Goal: Task Accomplishment & Management: Complete application form

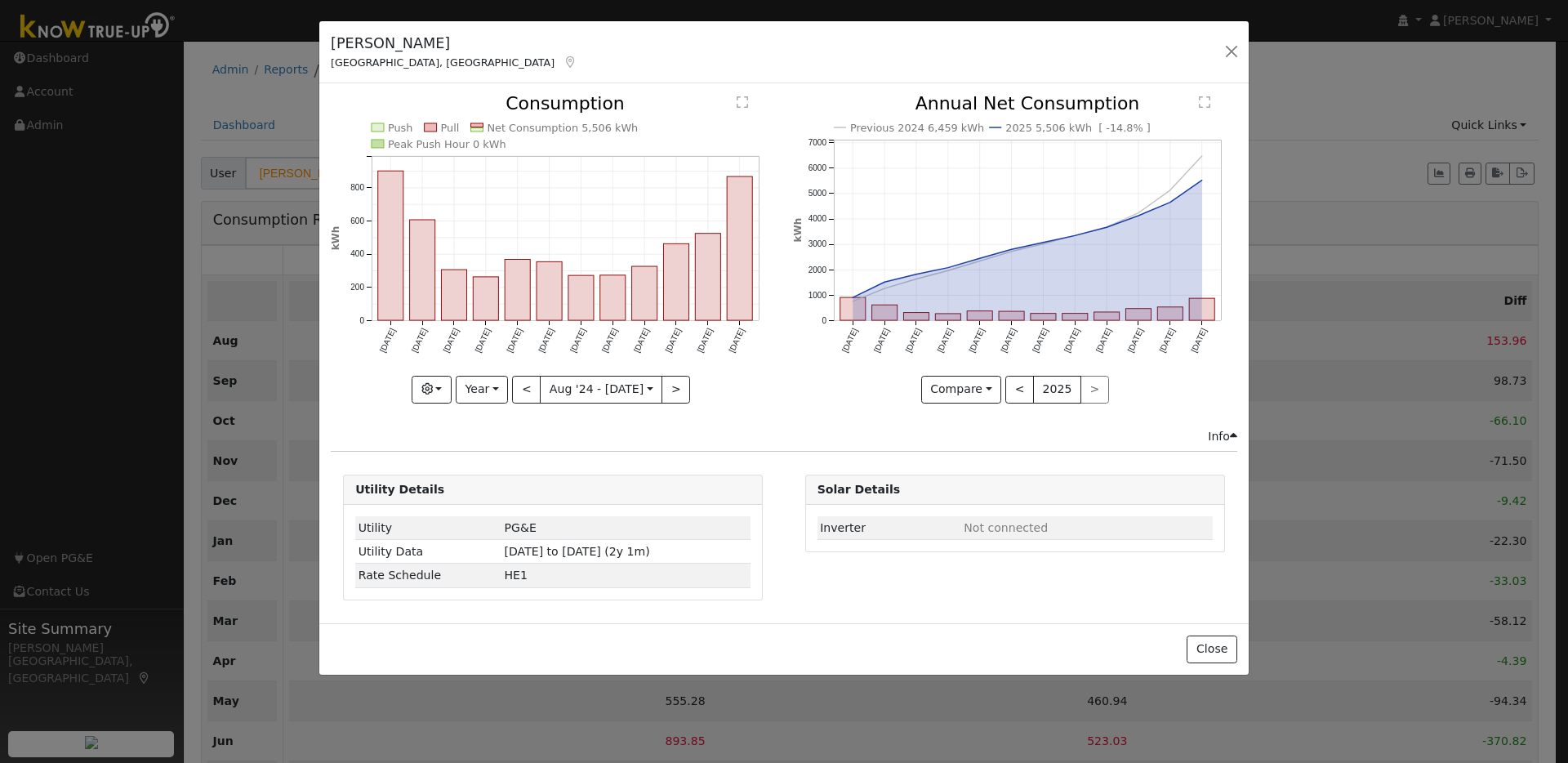
click at [1398, 58] on div "David Skyhawk Walnut Creek, CA Default Account Issue History Date By Flag Comme…" at bounding box center [784, 382] width 1568 height 763
click at [1232, 49] on button "button" at bounding box center [1232, 51] width 23 height 23
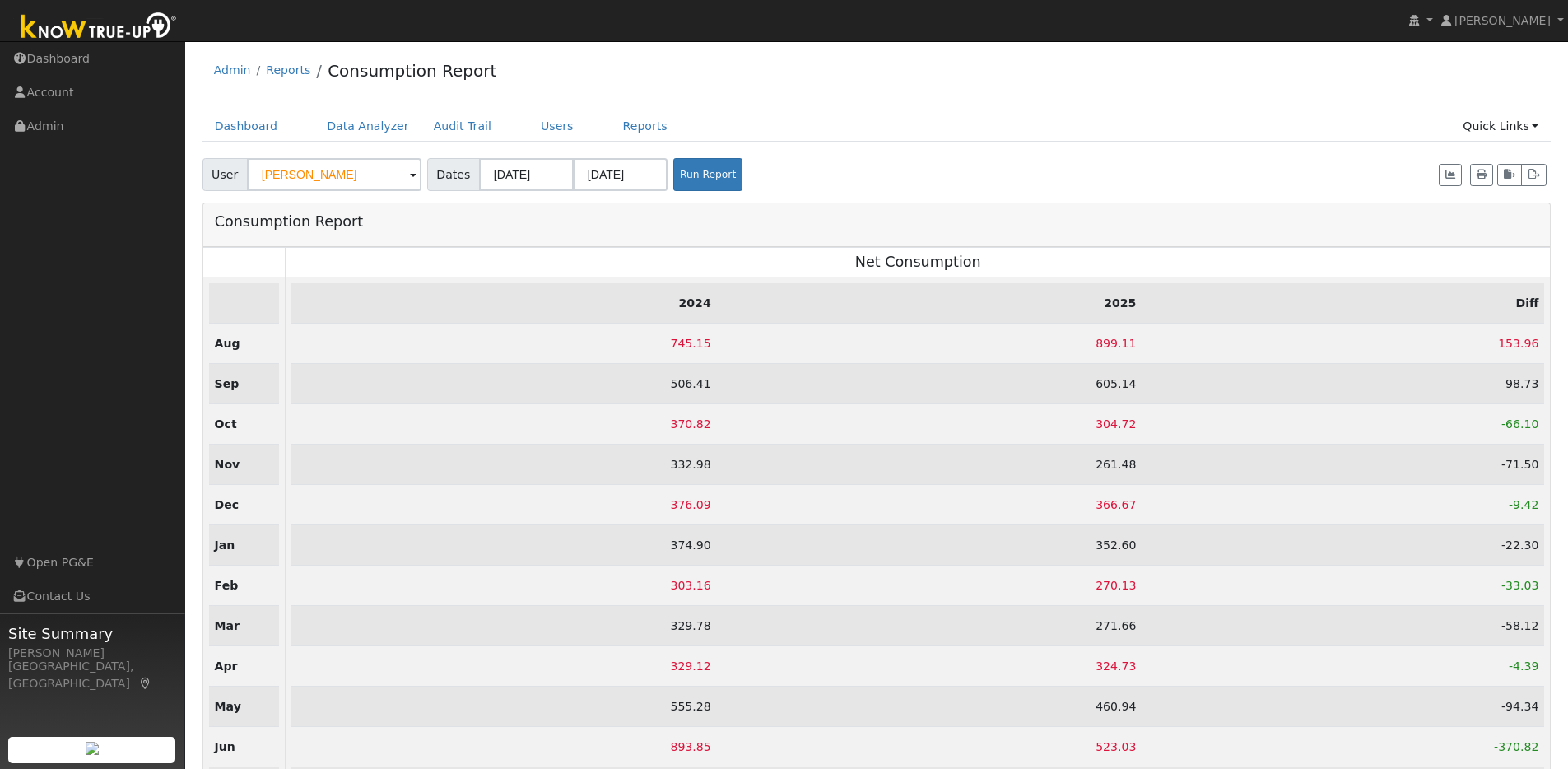
click at [114, 32] on img at bounding box center [98, 27] width 173 height 37
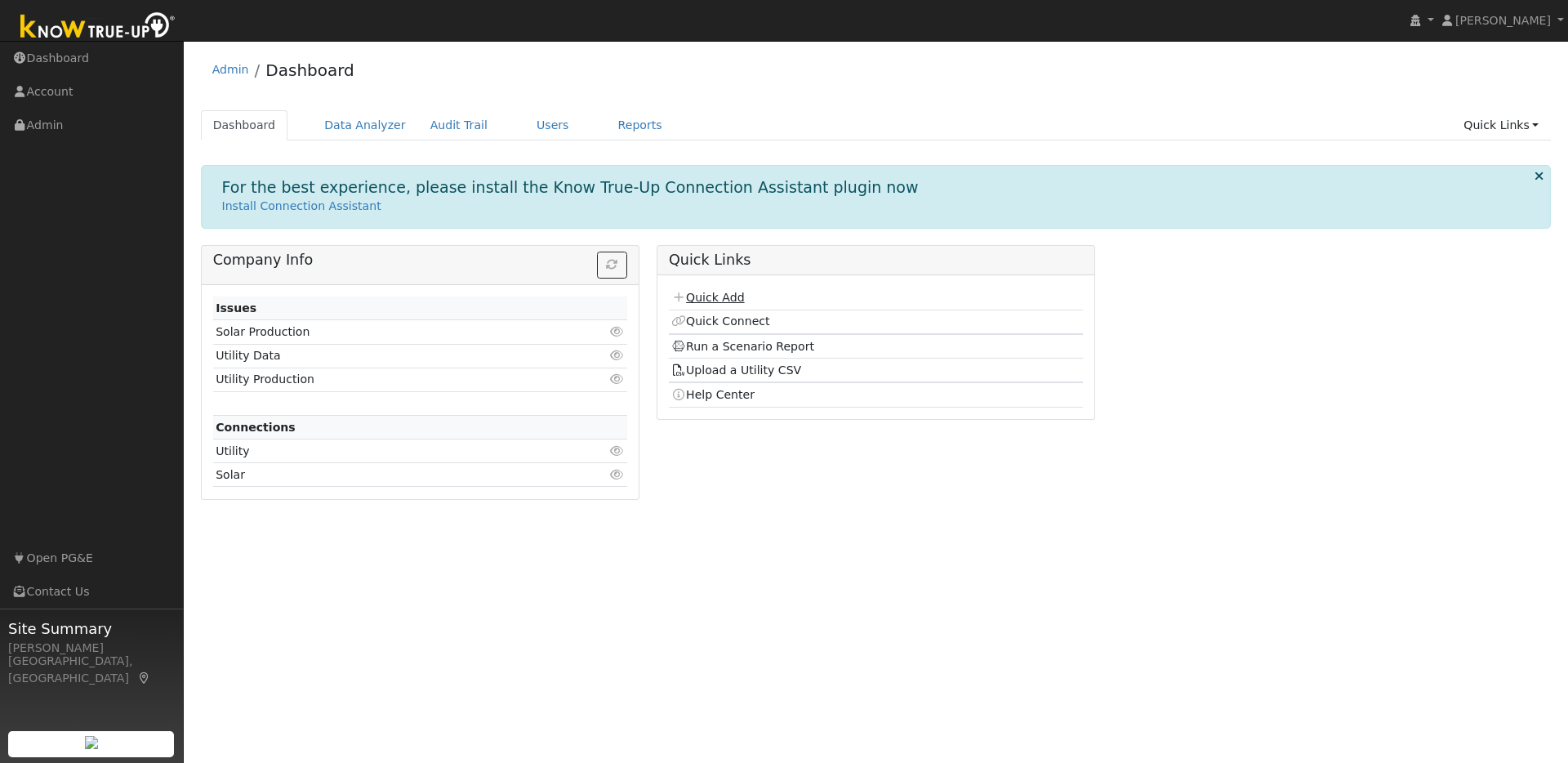
click at [708, 300] on link "Quick Add" at bounding box center [707, 297] width 73 height 13
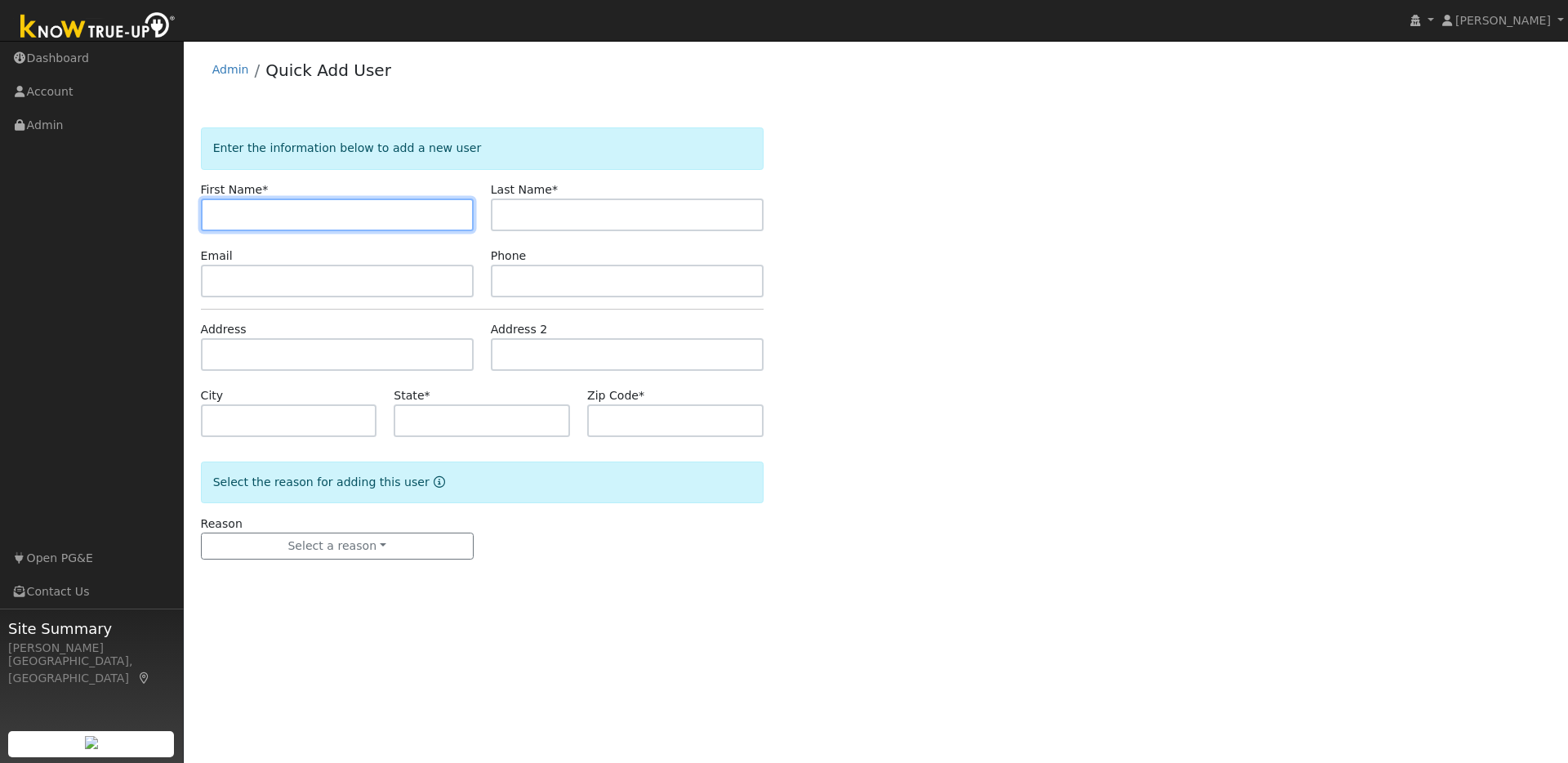
click at [237, 217] on input "text" at bounding box center [337, 214] width 272 height 32
paste input "[PERSON_NAME]"
drag, startPoint x: 255, startPoint y: 214, endPoint x: 332, endPoint y: 214, distance: 77.0
click at [332, 214] on input "Kyrstin Schmitz" at bounding box center [337, 214] width 272 height 32
drag, startPoint x: 215, startPoint y: 214, endPoint x: 243, endPoint y: 217, distance: 28.2
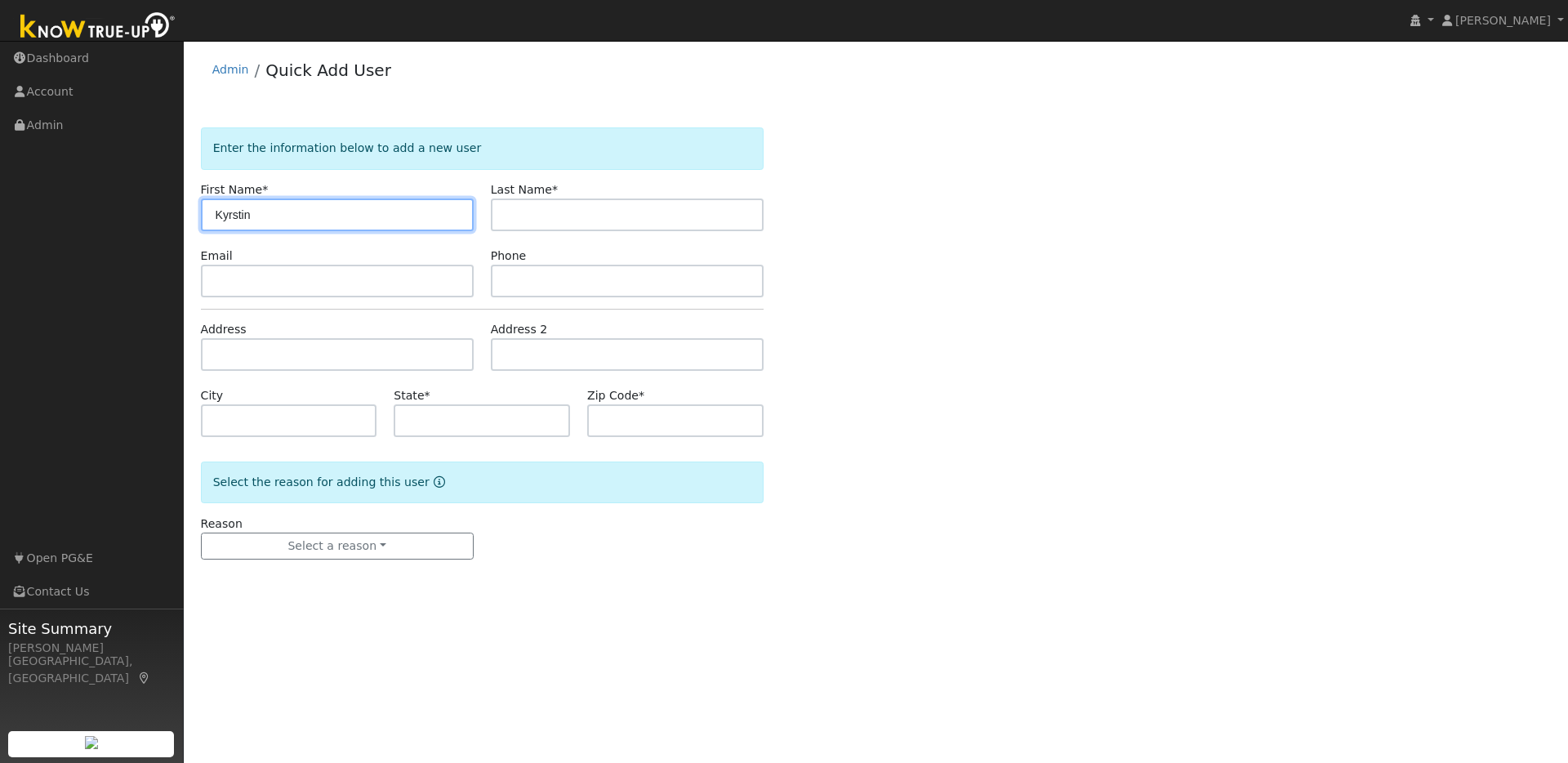
click at [219, 214] on input "Kyrstin" at bounding box center [337, 214] width 272 height 32
type input "Kyrstin"
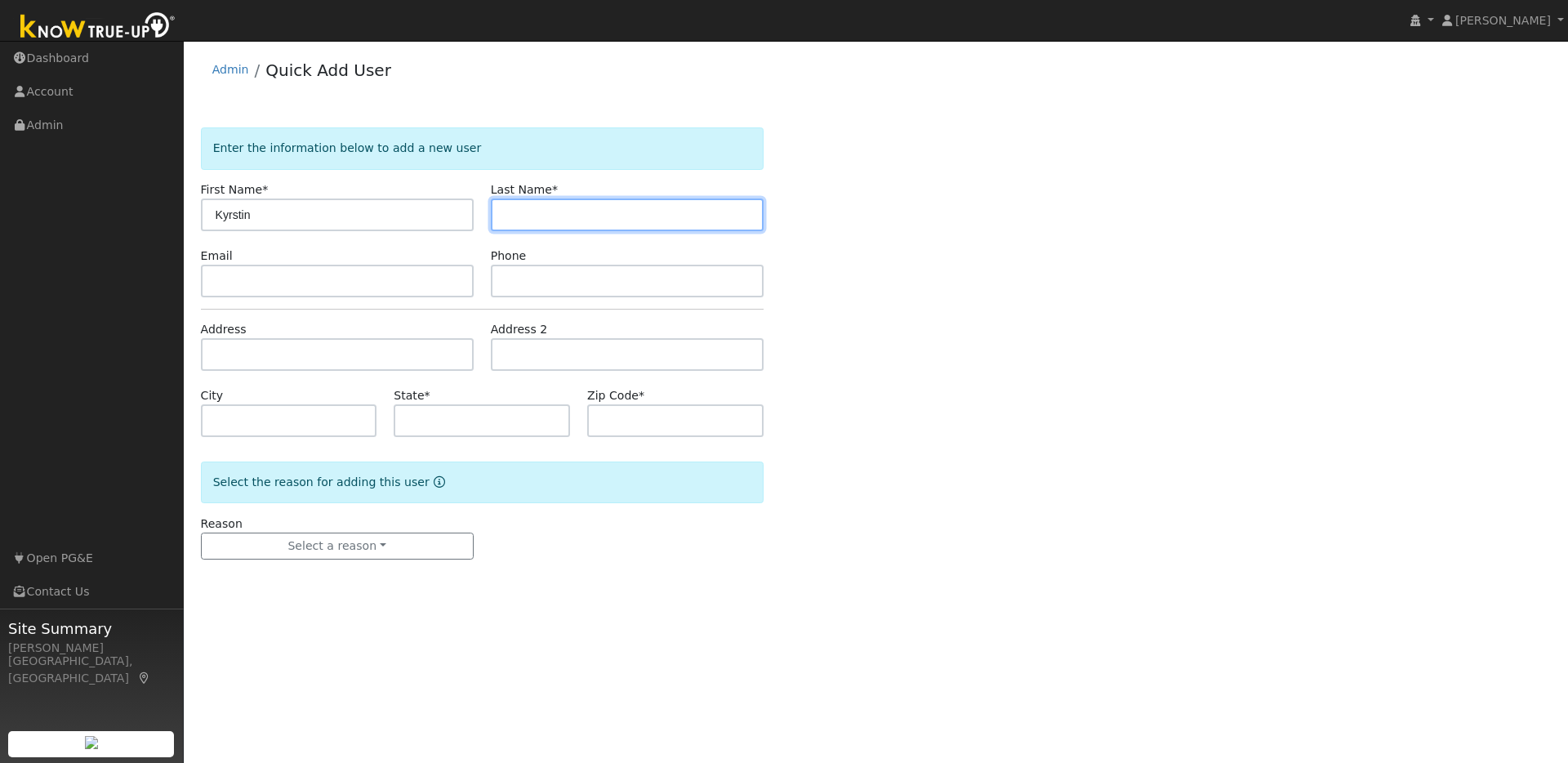
click at [500, 216] on input "text" at bounding box center [626, 214] width 272 height 32
paste input "[PERSON_NAME]"
drag, startPoint x: 543, startPoint y: 216, endPoint x: 487, endPoint y: 215, distance: 56.0
click at [487, 215] on div "Last Name * Kyrstin Schmitz" at bounding box center [627, 206] width 290 height 49
type input "Schmitz"
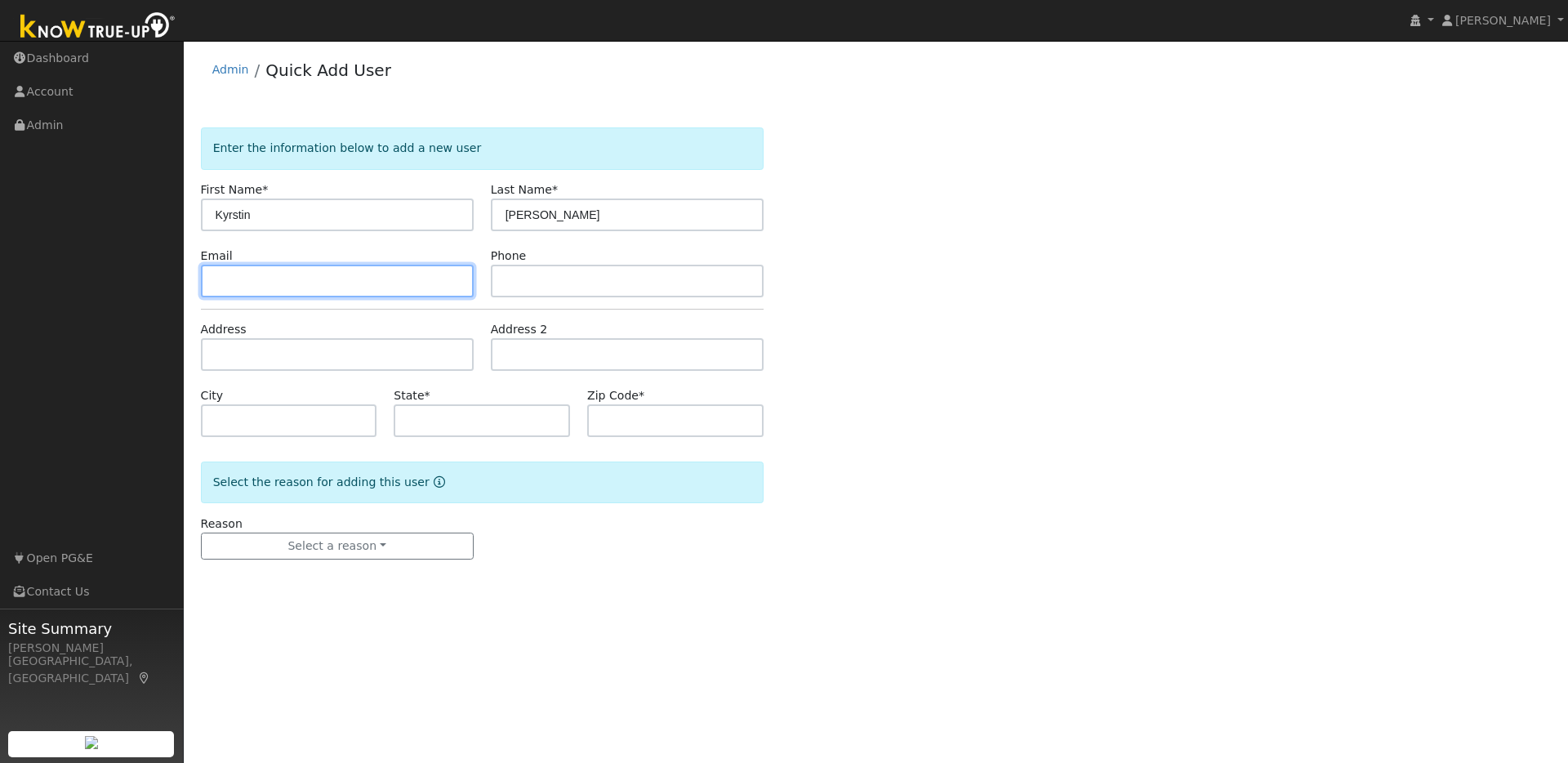
click at [272, 285] on input "text" at bounding box center [337, 281] width 272 height 32
click at [230, 285] on input "text" at bounding box center [337, 281] width 272 height 32
paste input "kyrschmitz@gmail.com"
type input "kyrschmitz@gmail.com"
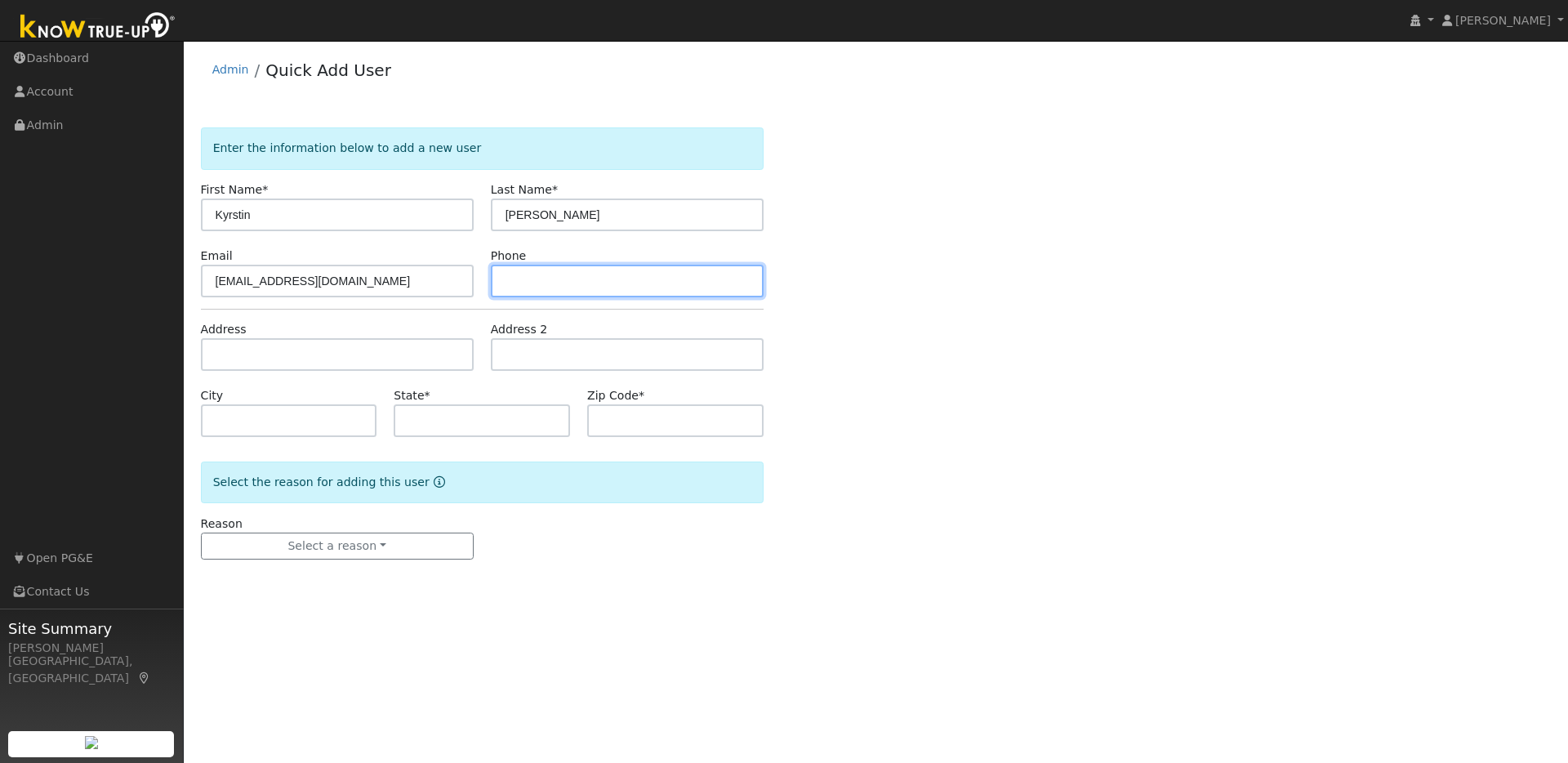
click at [531, 283] on input "text" at bounding box center [626, 281] width 272 height 32
paste input "9255486309"
type input "9255486309"
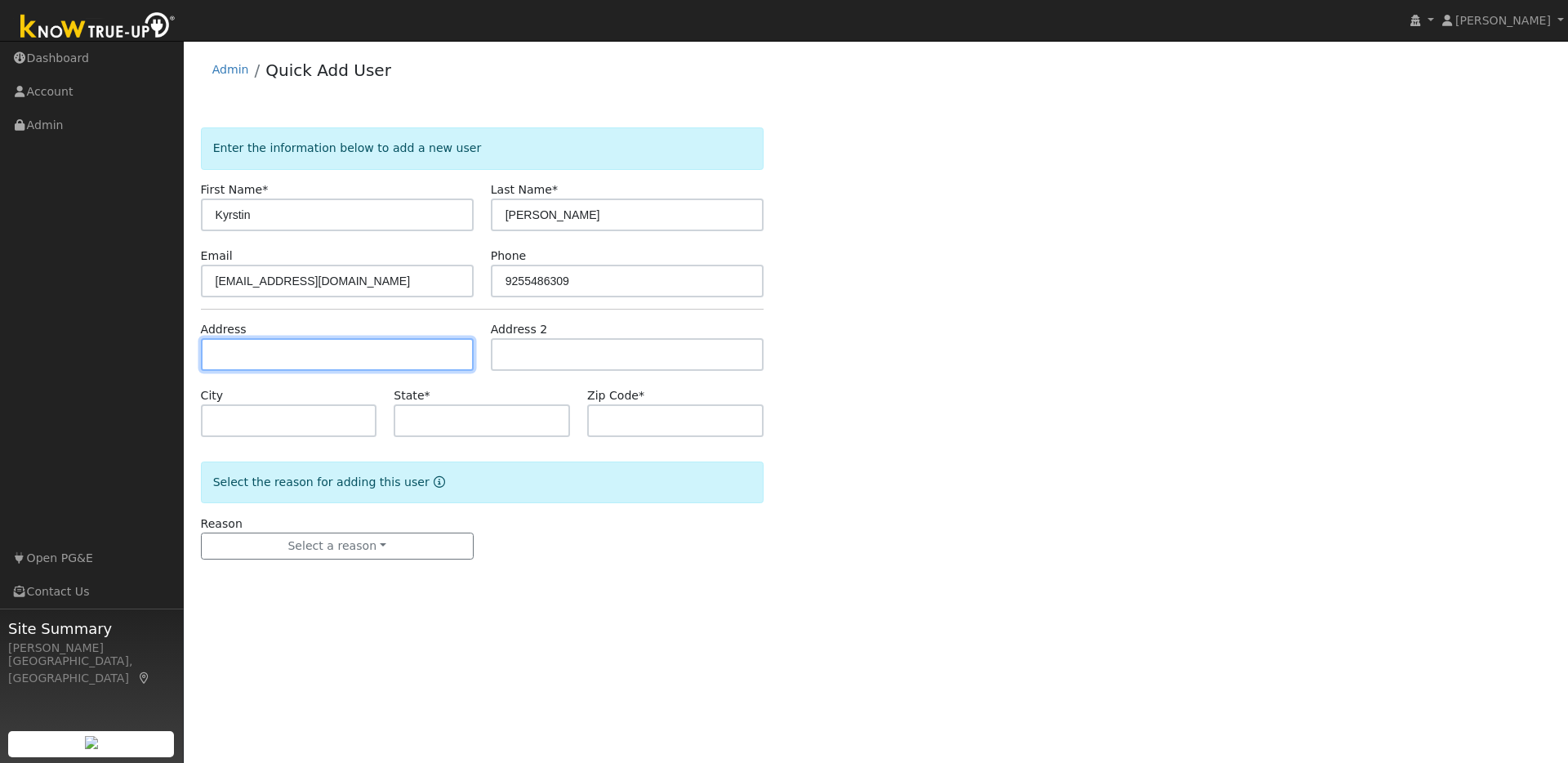
click at [232, 351] on input "text" at bounding box center [337, 354] width 272 height 32
paste input "1984 La.+Cadena, Diablo 94528"
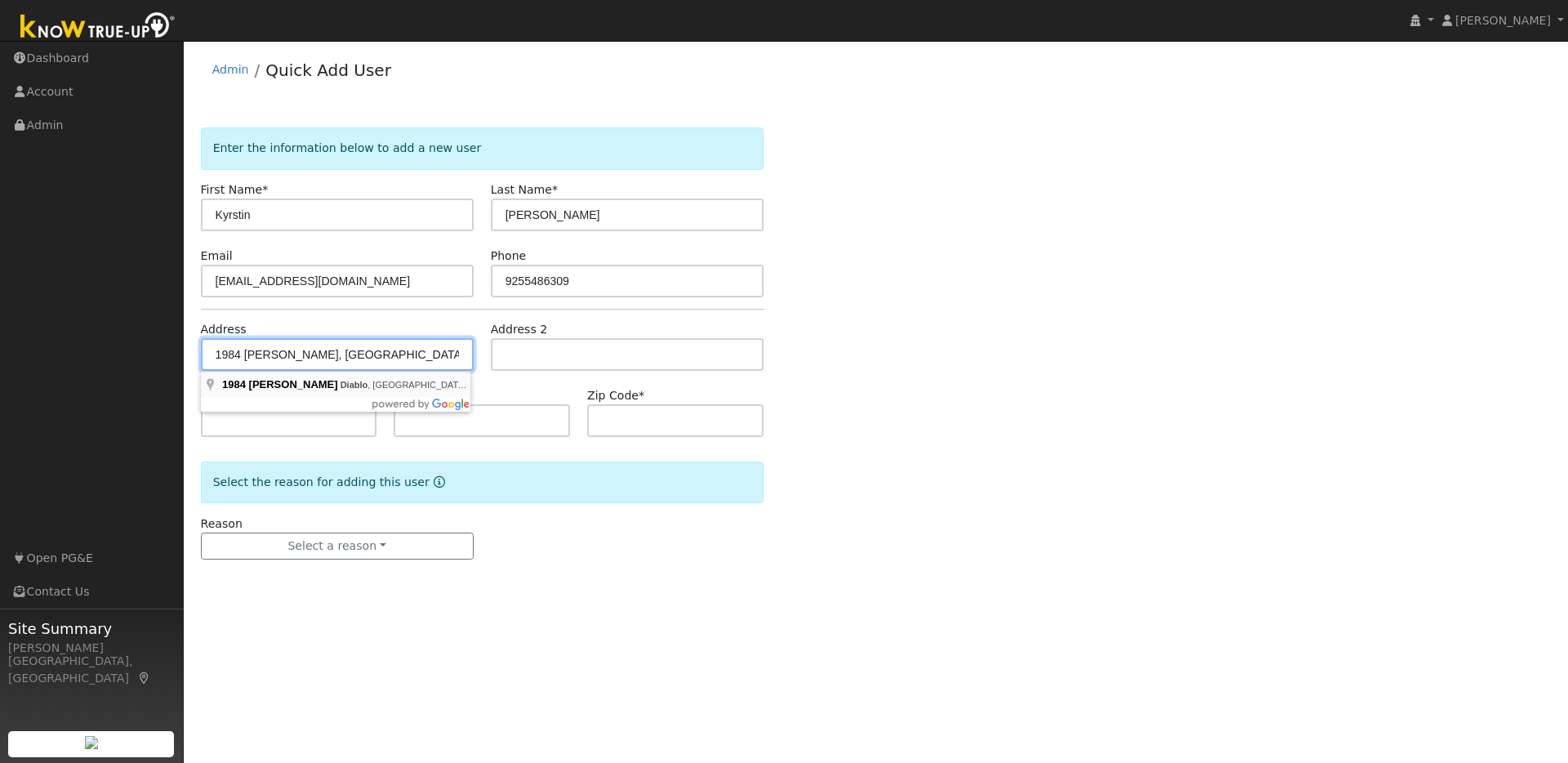
type input "1984 [PERSON_NAME]"
type input "Diablo"
type input "CA"
type input "94528"
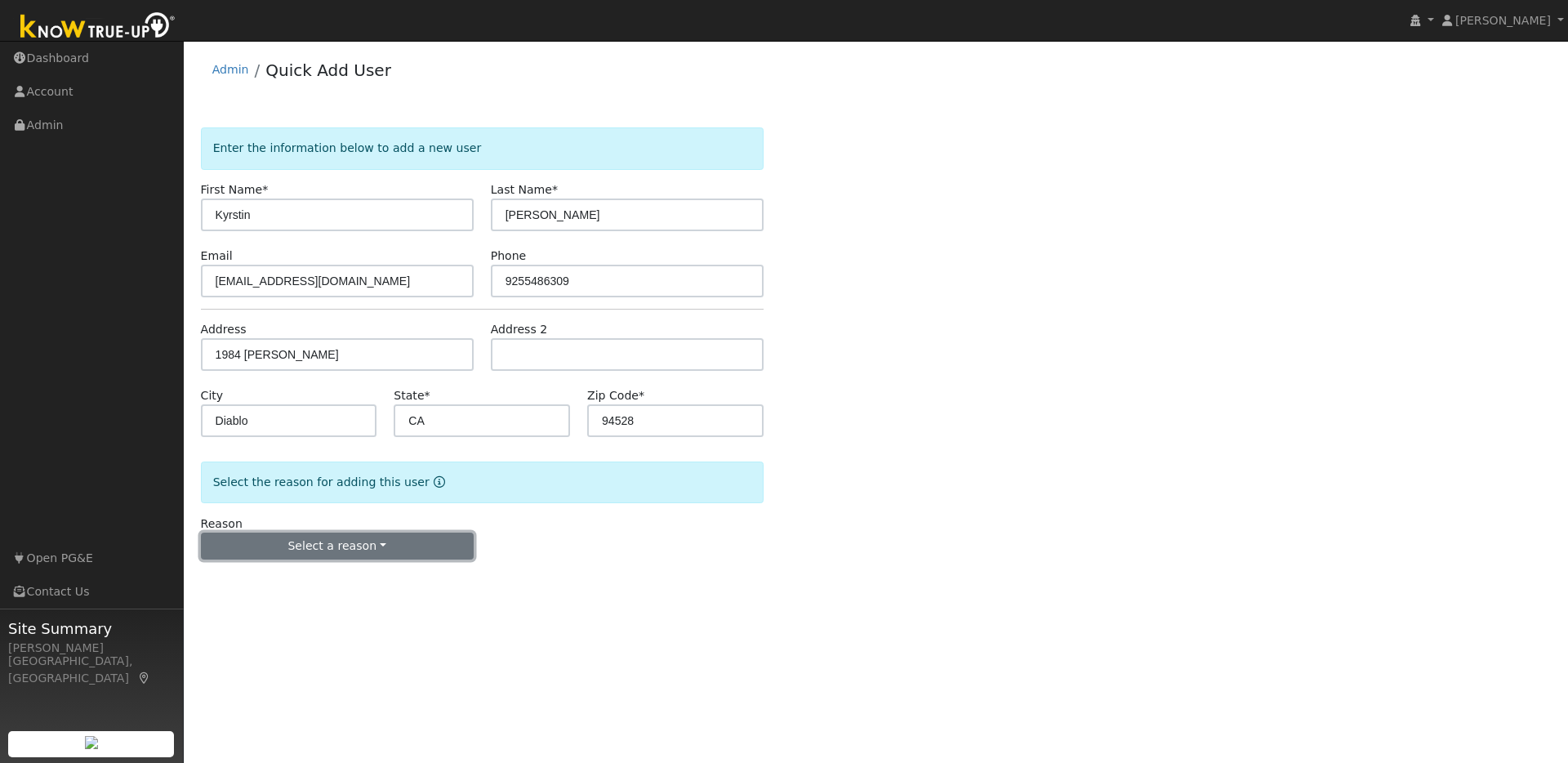
click at [342, 552] on button "Select a reason" at bounding box center [337, 546] width 272 height 28
click at [247, 585] on link "New lead" at bounding box center [292, 580] width 180 height 23
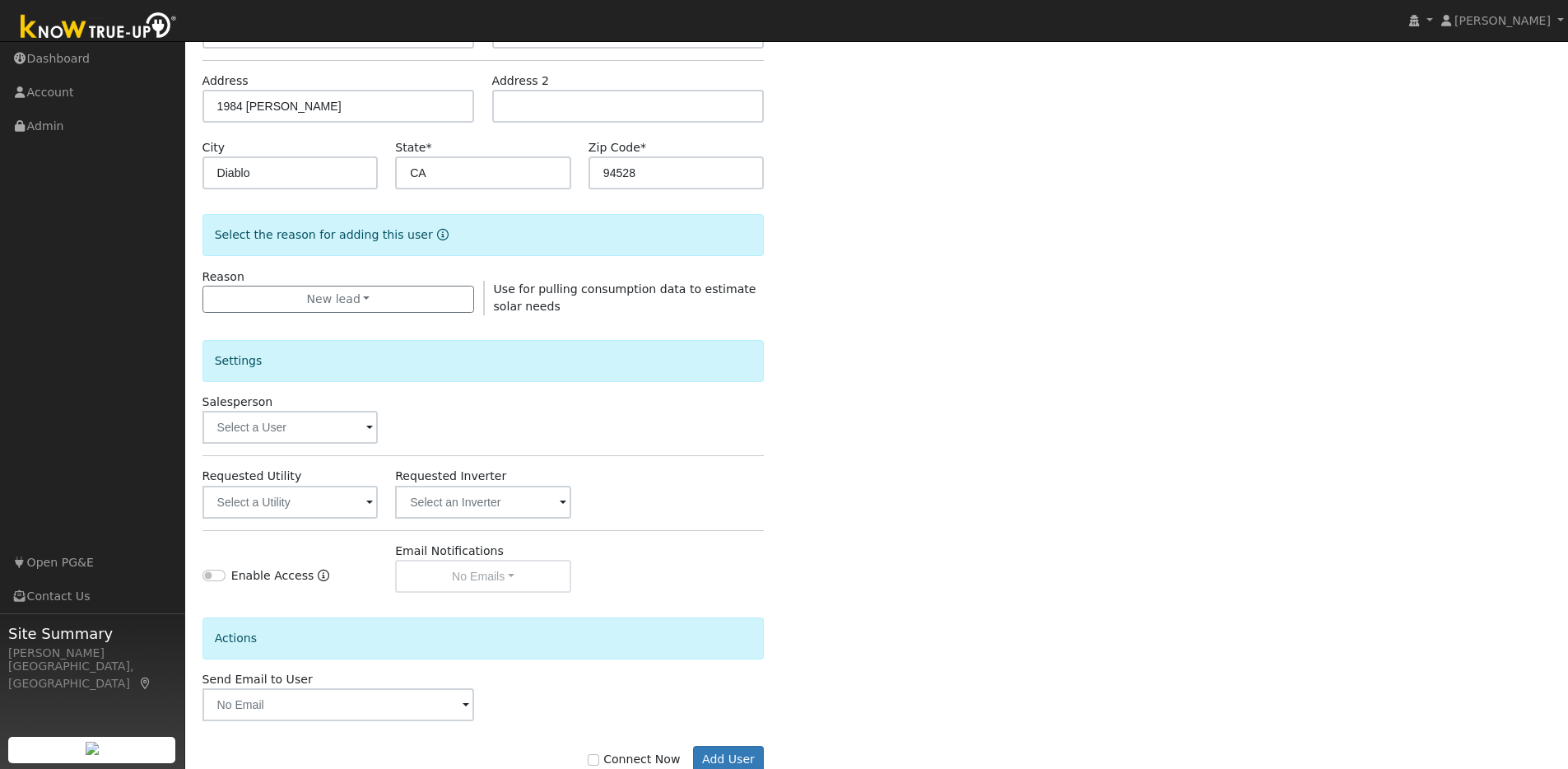
scroll to position [297, 0]
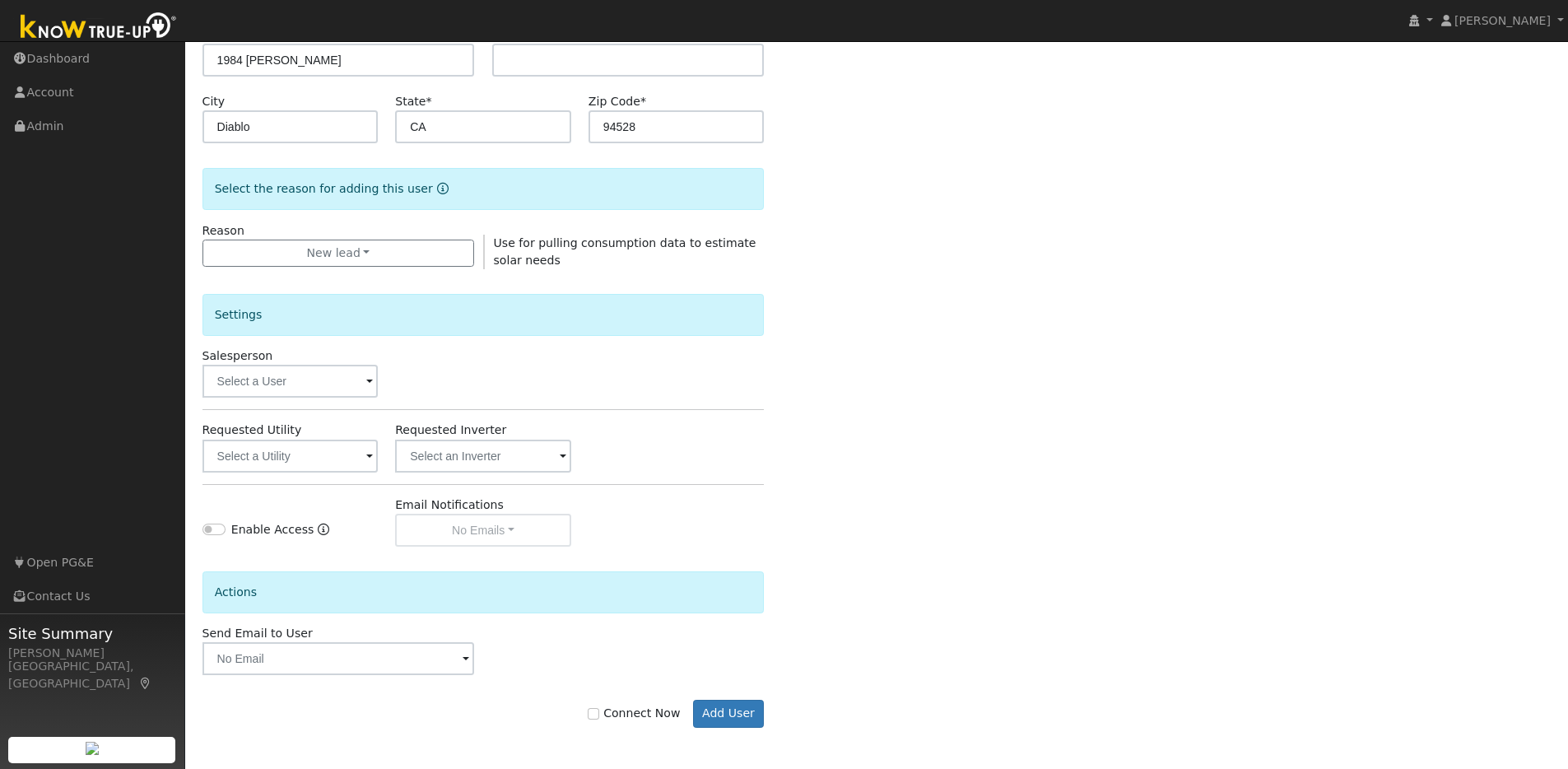
click at [370, 384] on span at bounding box center [369, 383] width 7 height 19
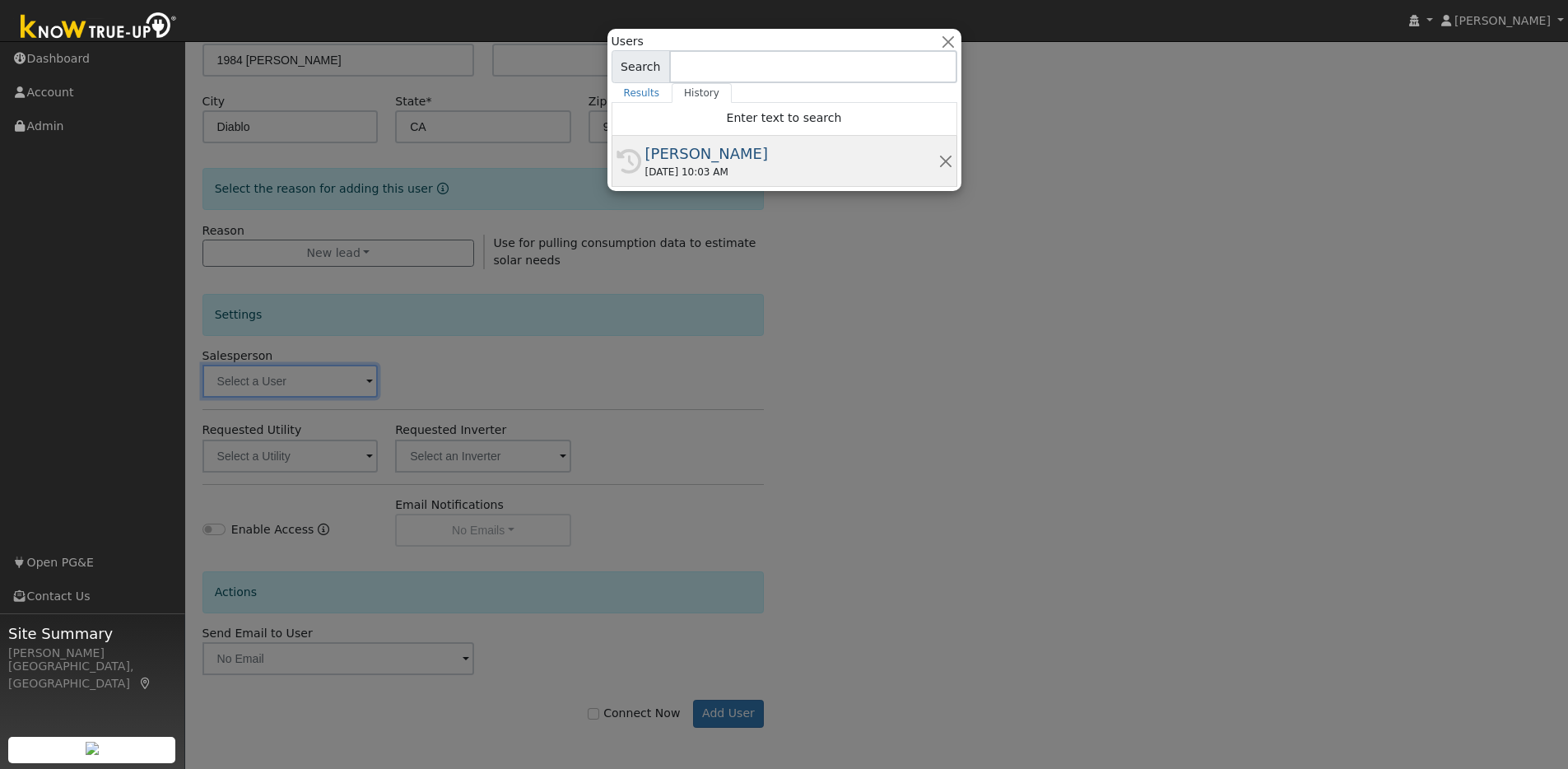
click at [723, 165] on div "08/11/2025 10:03 AM" at bounding box center [792, 171] width 293 height 14
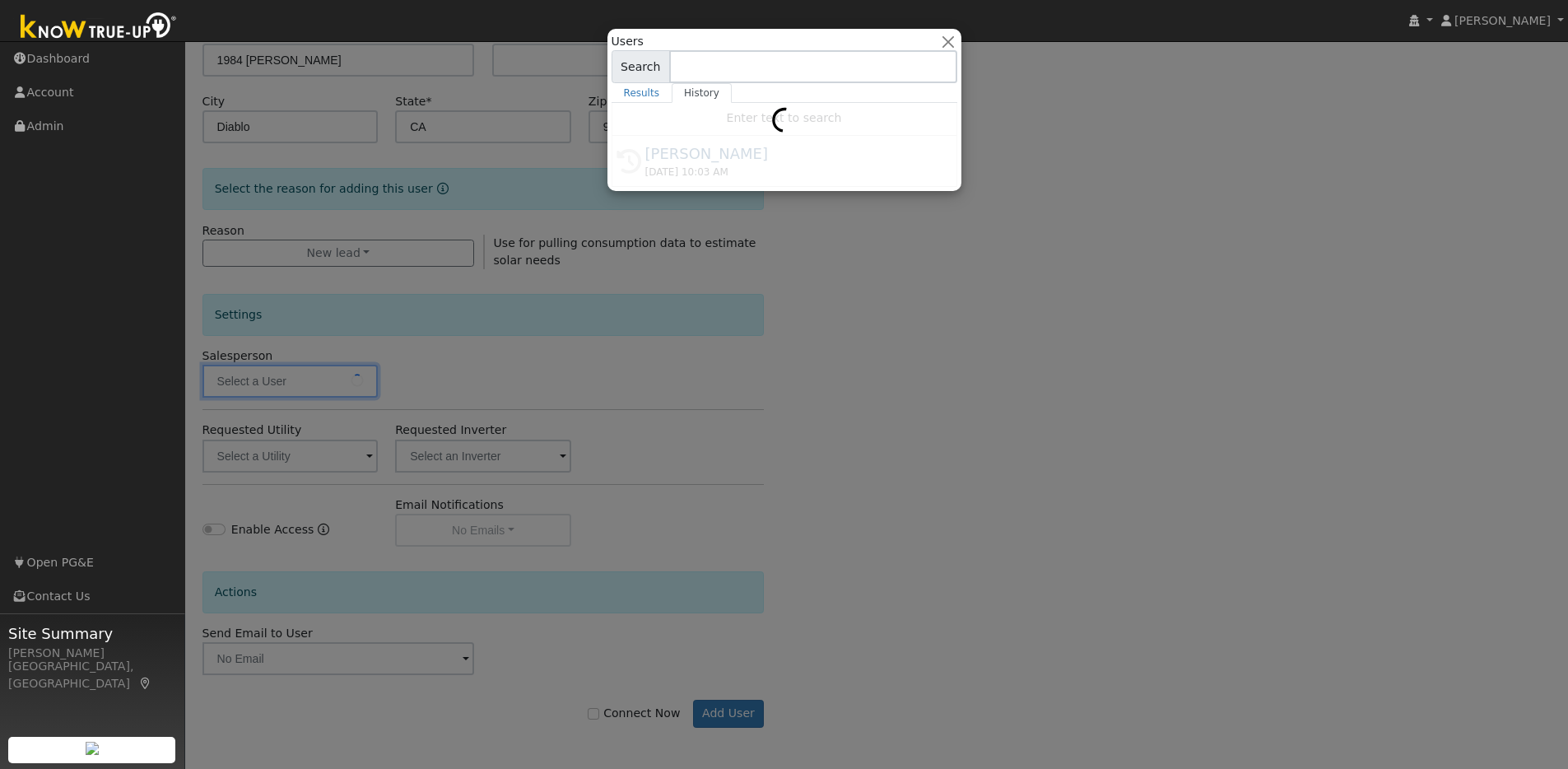
type input "[PERSON_NAME]"
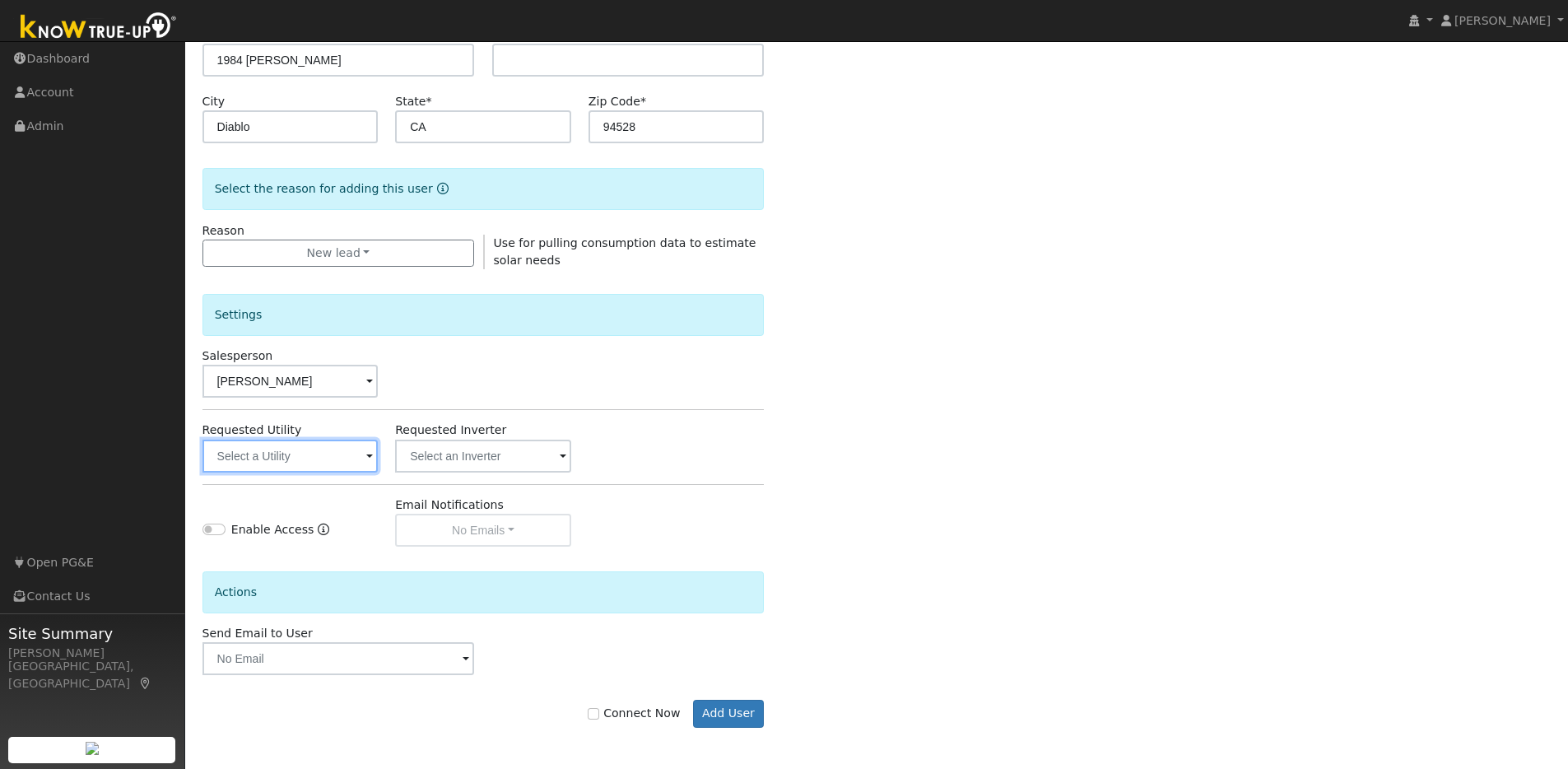
click at [338, 461] on input "text" at bounding box center [291, 456] width 176 height 33
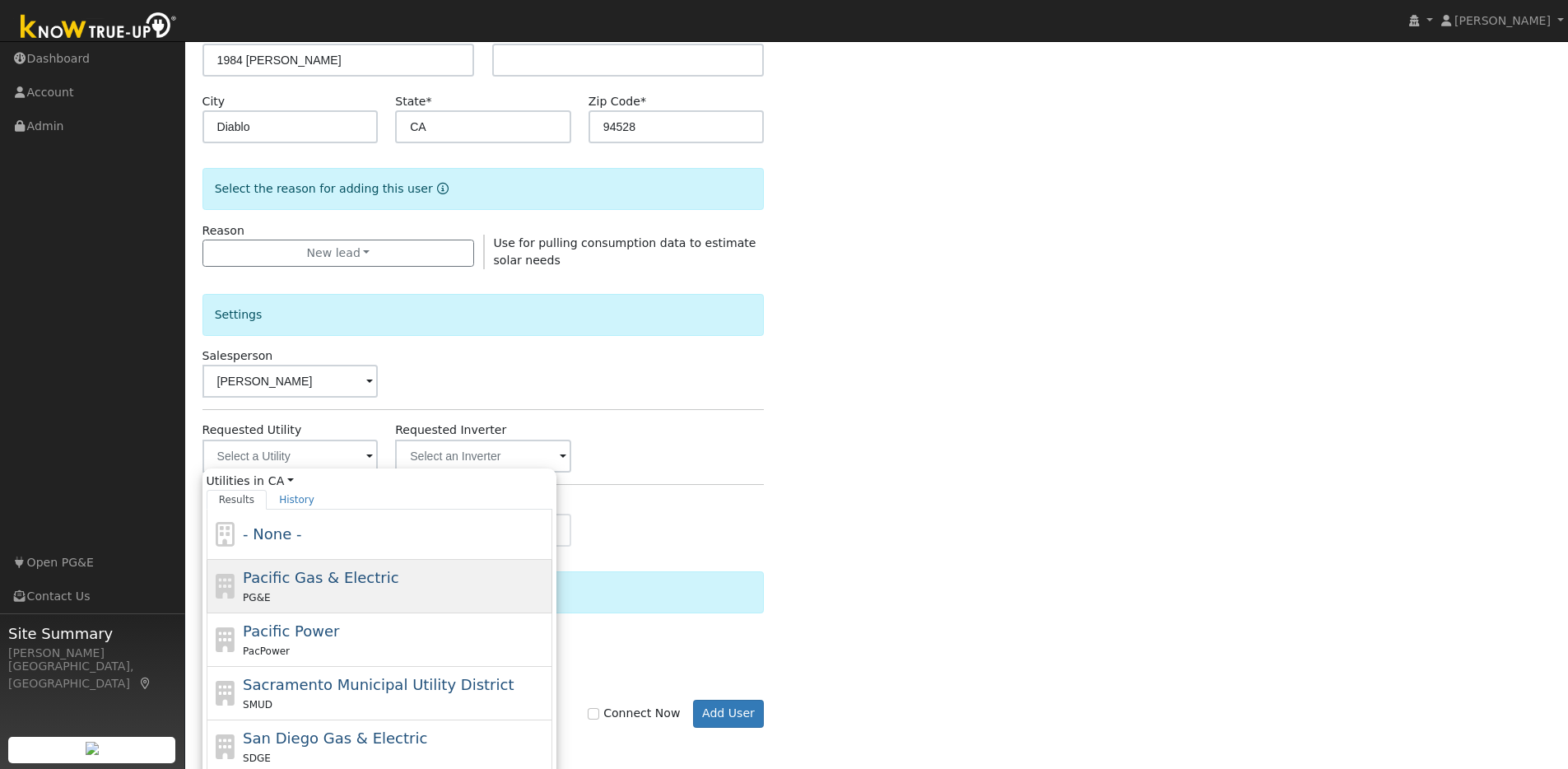
click at [276, 583] on span "Pacific Gas & Electric" at bounding box center [320, 578] width 156 height 17
type input "Pacific Gas & Electric"
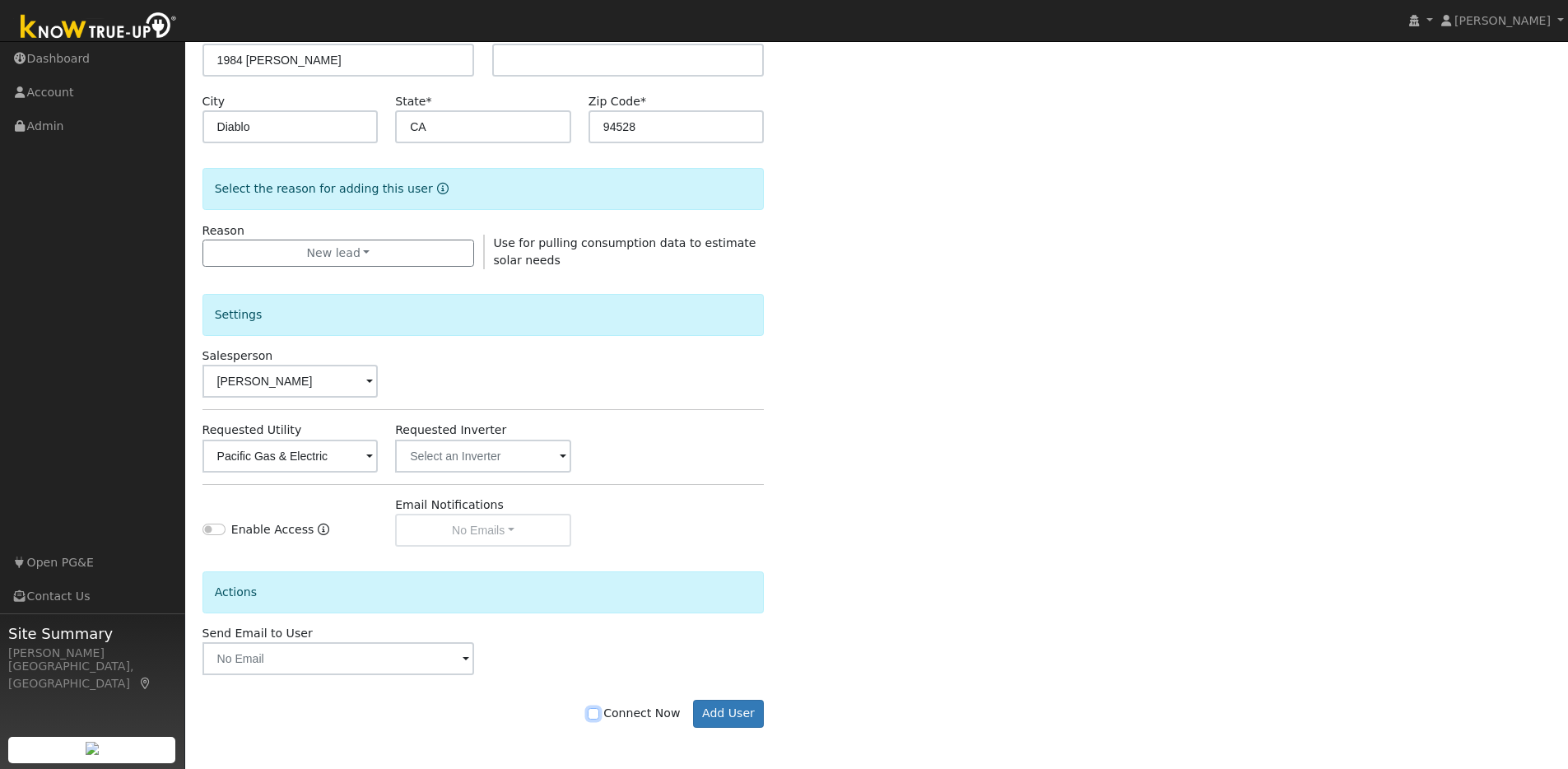
click at [599, 715] on input "Connect Now" at bounding box center [593, 714] width 11 height 11
checkbox input "true"
click at [727, 718] on button "Add User" at bounding box center [729, 714] width 72 height 28
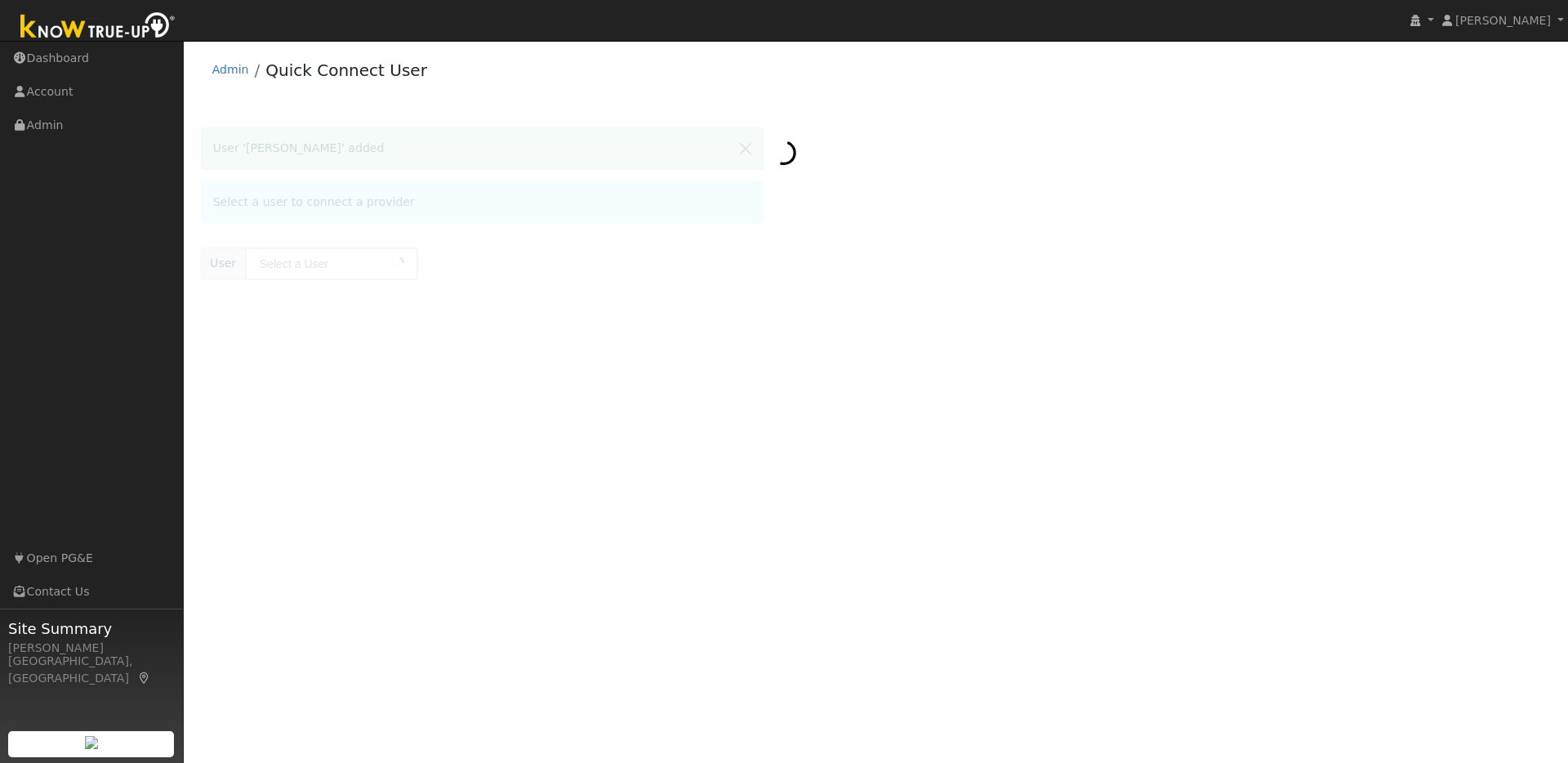
type input "[PERSON_NAME]"
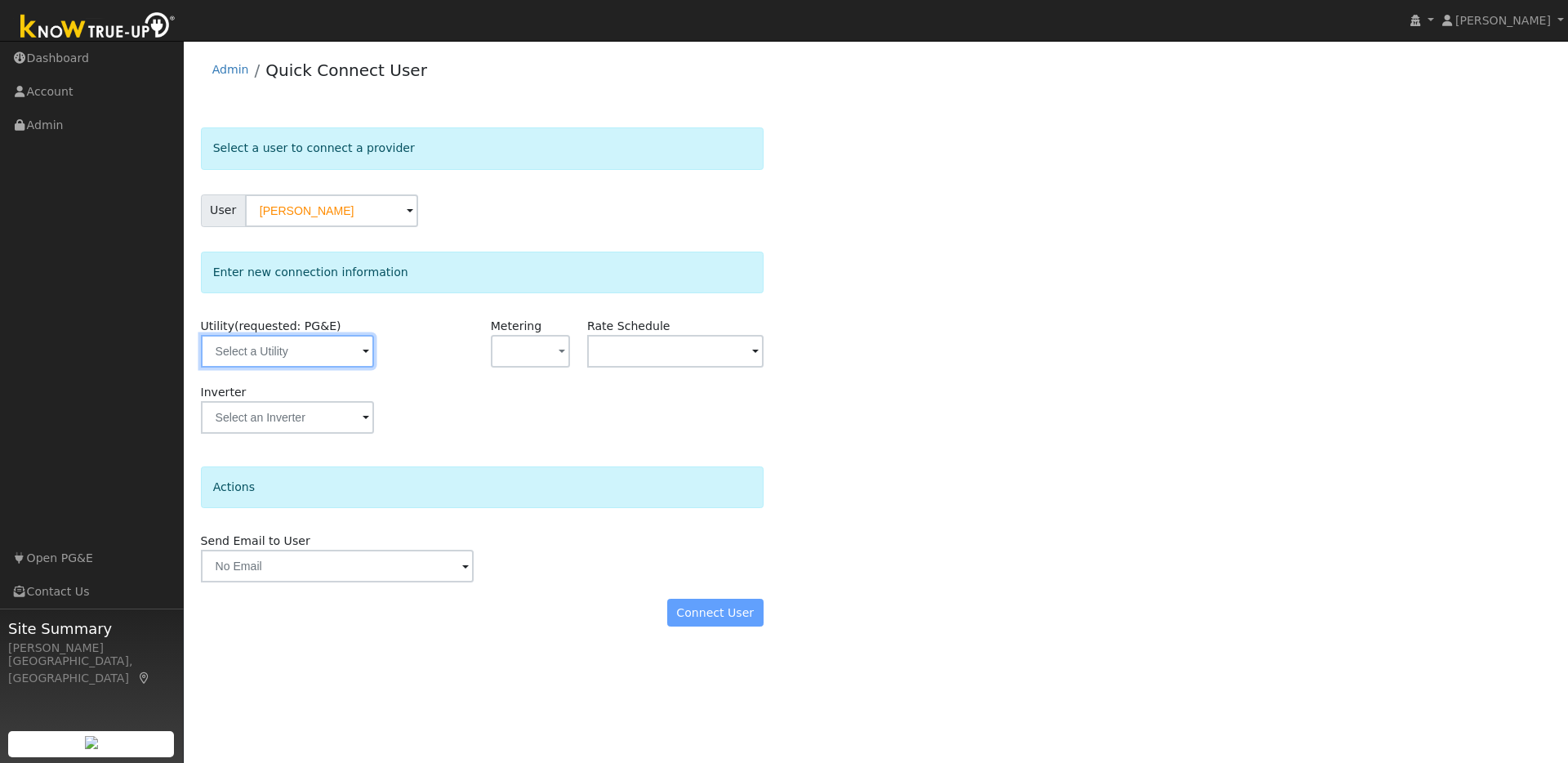
click at [342, 359] on input "text" at bounding box center [288, 351] width 173 height 32
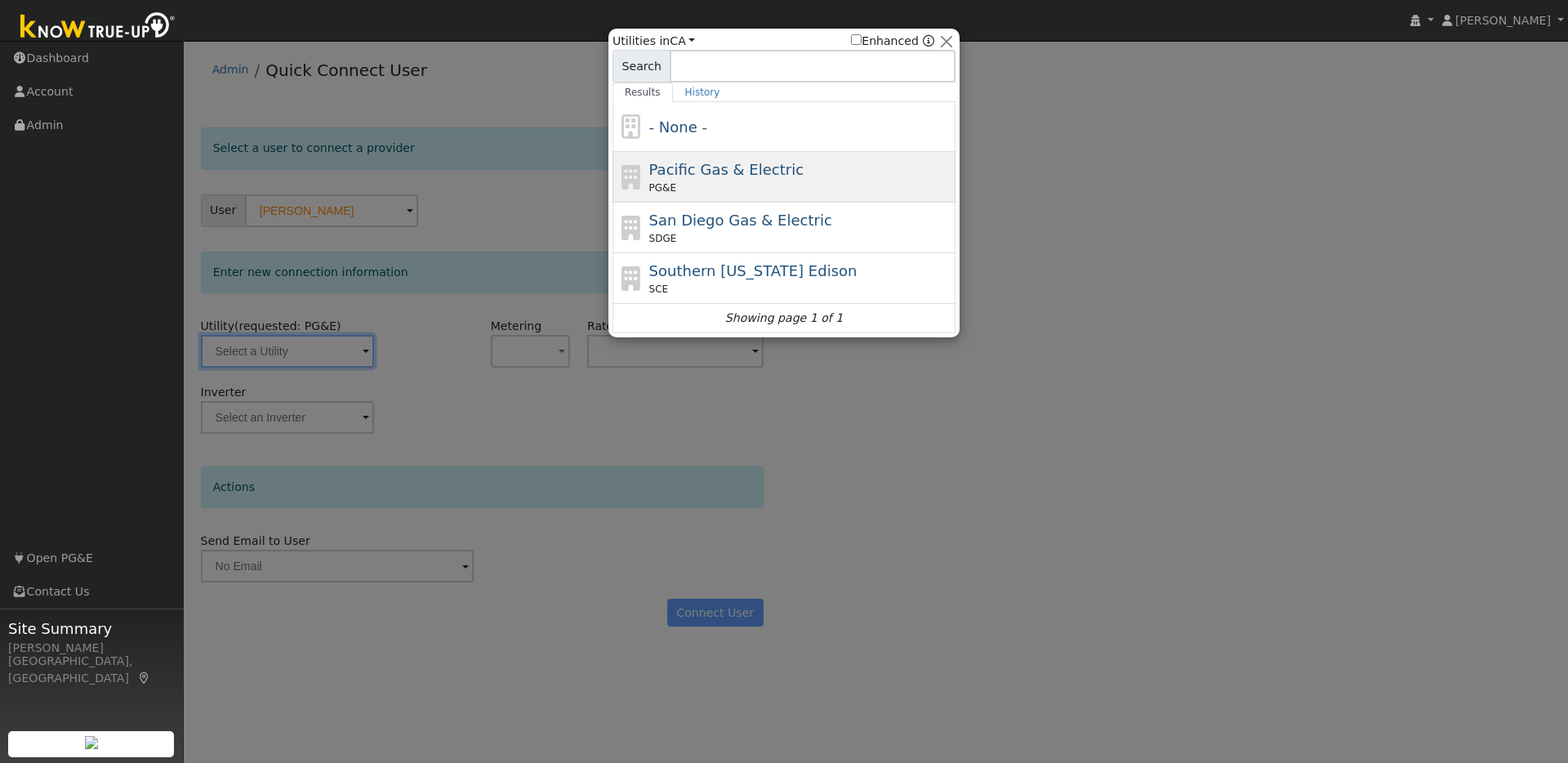
click at [749, 176] on span "Pacific Gas & Electric" at bounding box center [726, 170] width 155 height 17
type input "PG&E"
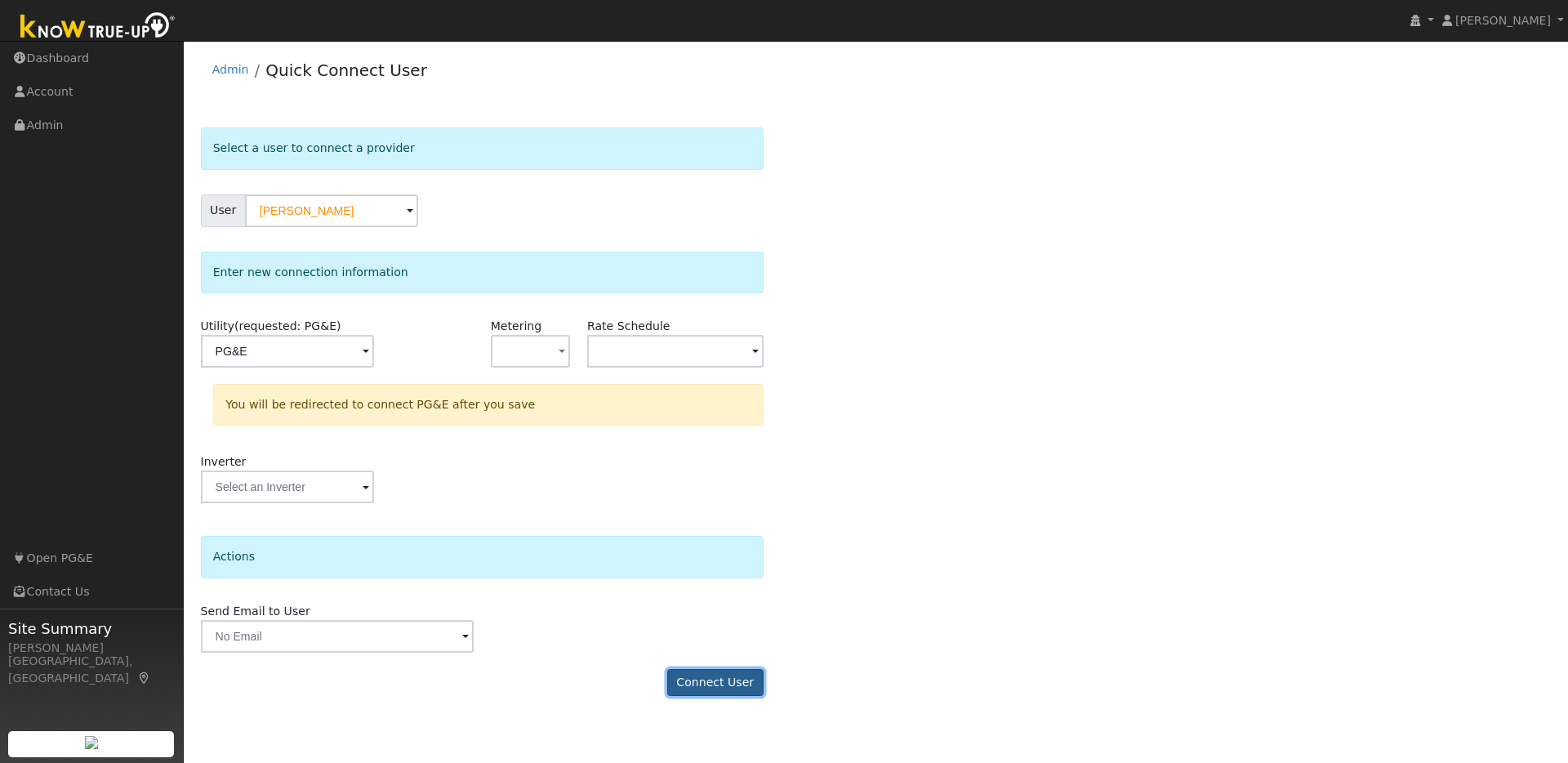
click at [718, 682] on button "Connect User" at bounding box center [716, 682] width 97 height 28
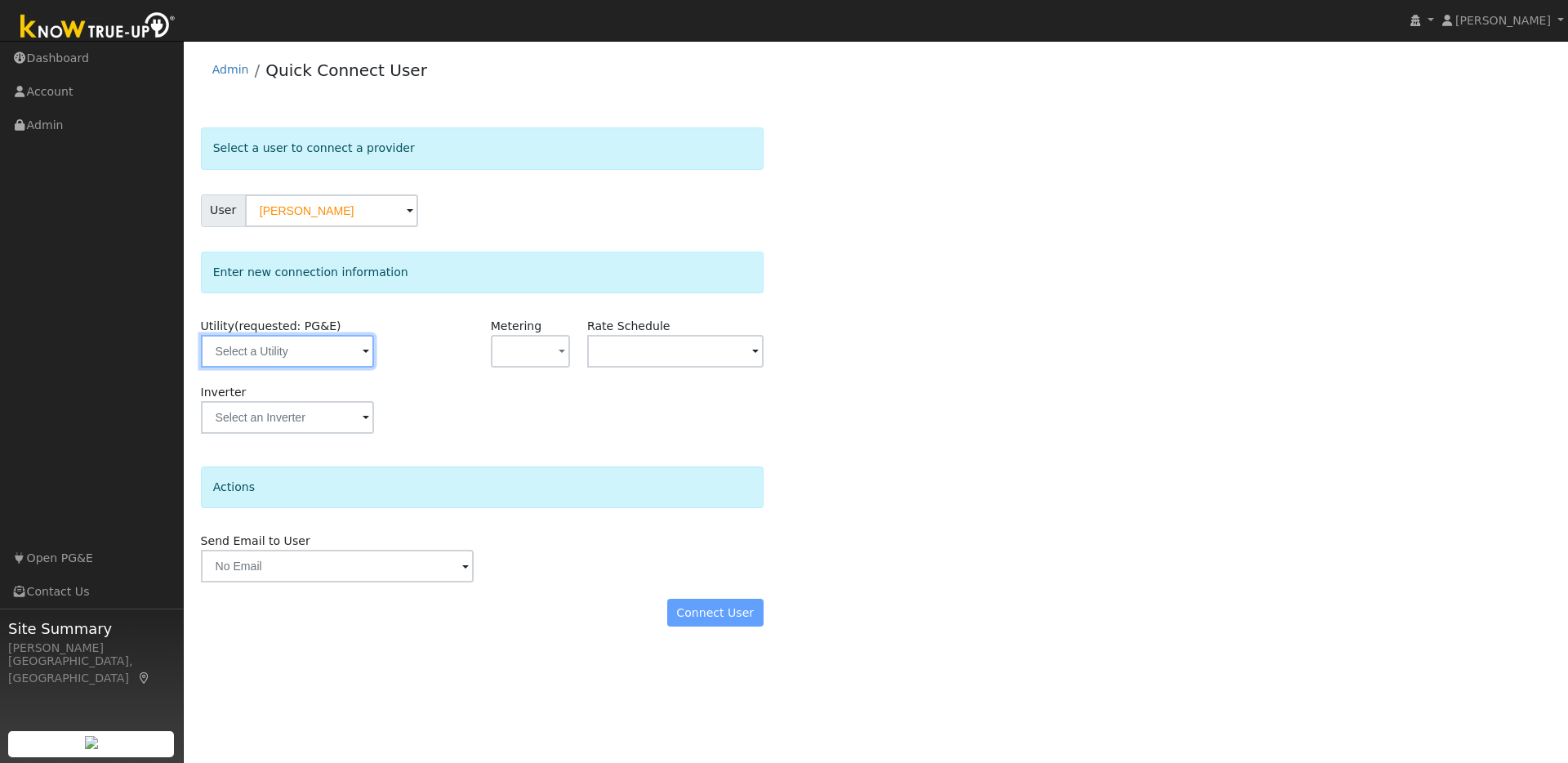
click at [326, 363] on input "text" at bounding box center [288, 351] width 173 height 32
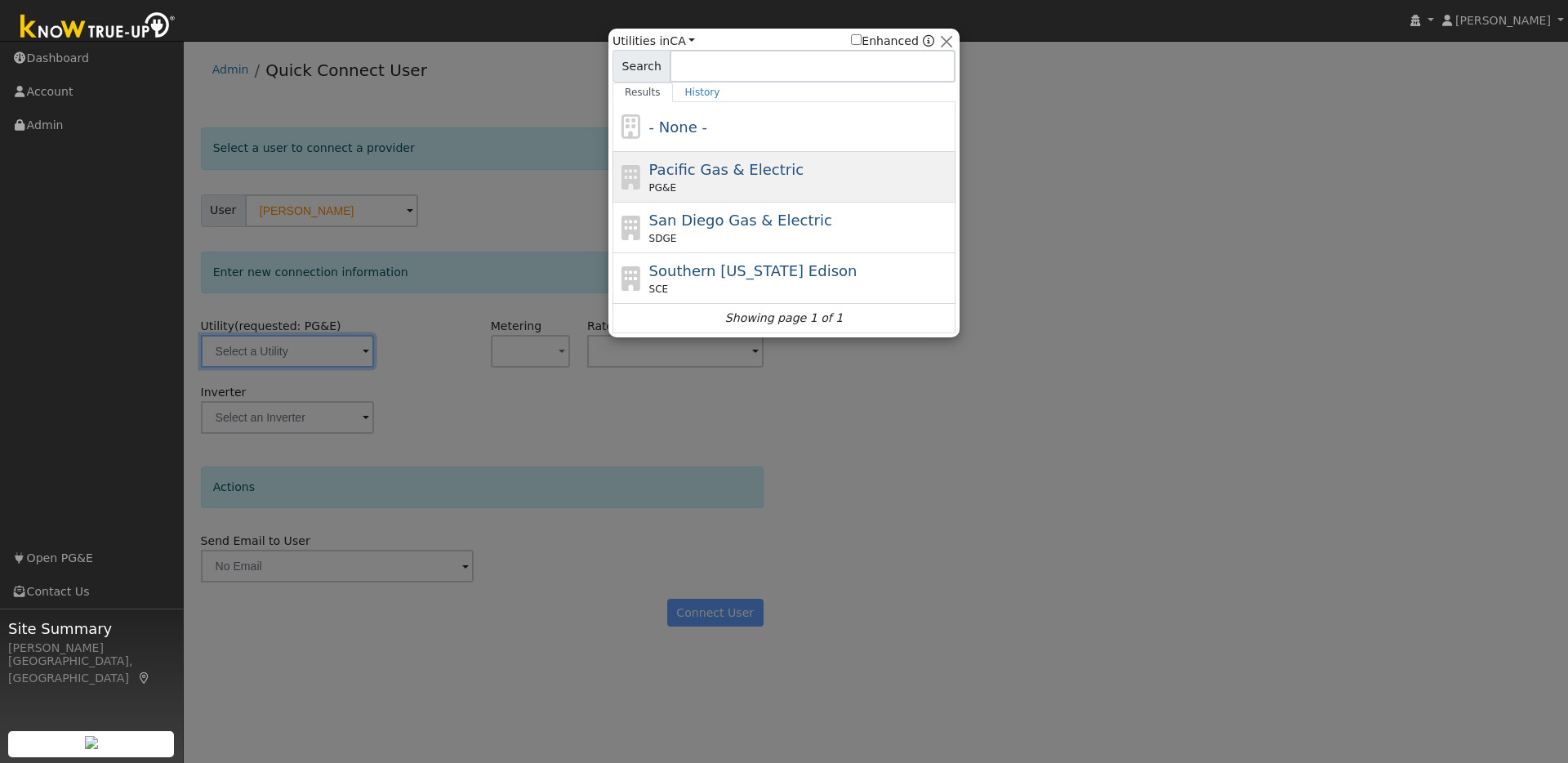
click at [718, 184] on div "PG&E" at bounding box center [800, 187] width 303 height 14
type input "PG&E"
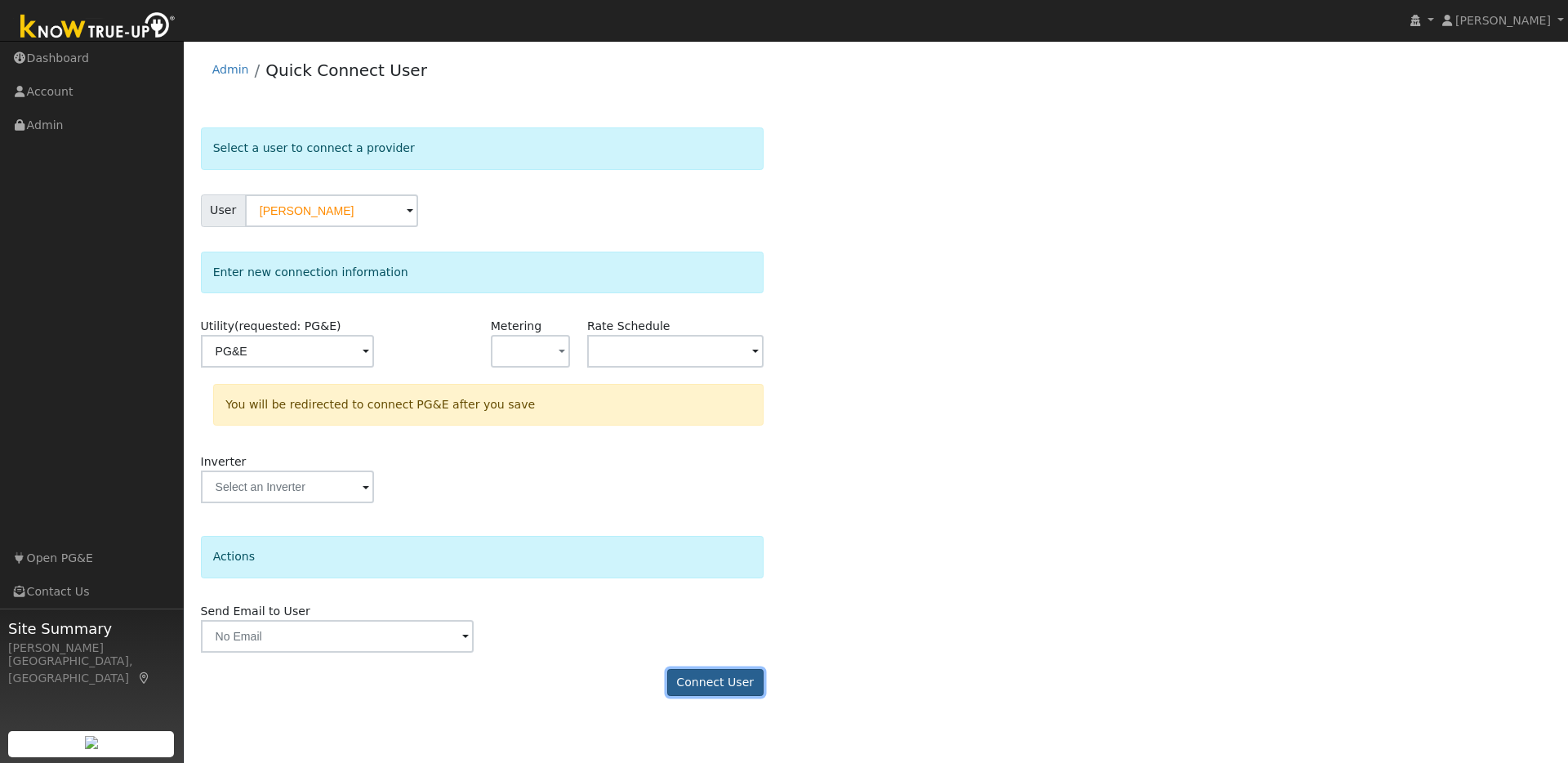
click at [718, 688] on button "Connect User" at bounding box center [716, 682] width 97 height 28
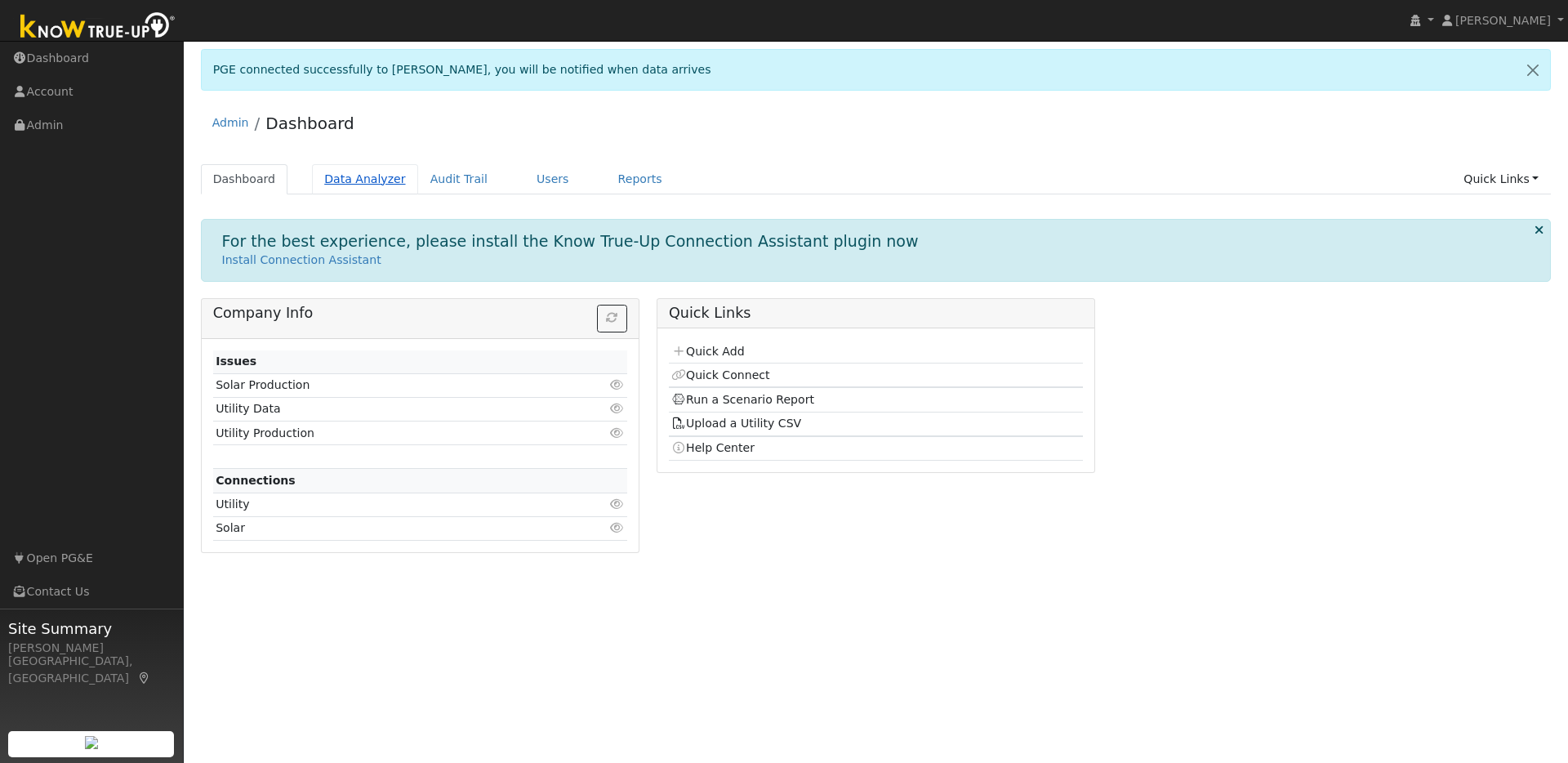
click at [384, 178] on link "Data Analyzer" at bounding box center [365, 179] width 106 height 30
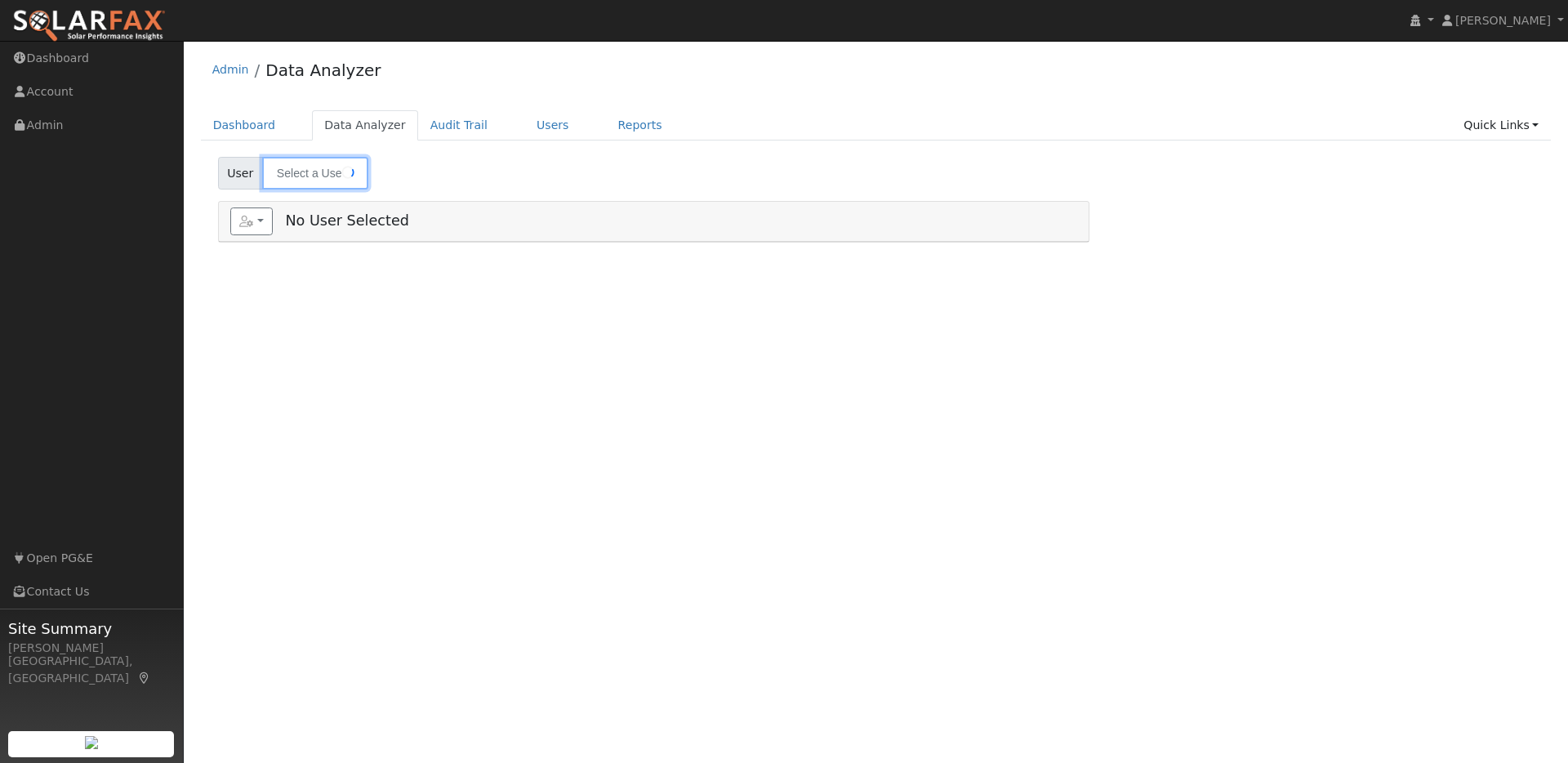
type input "[PERSON_NAME]"
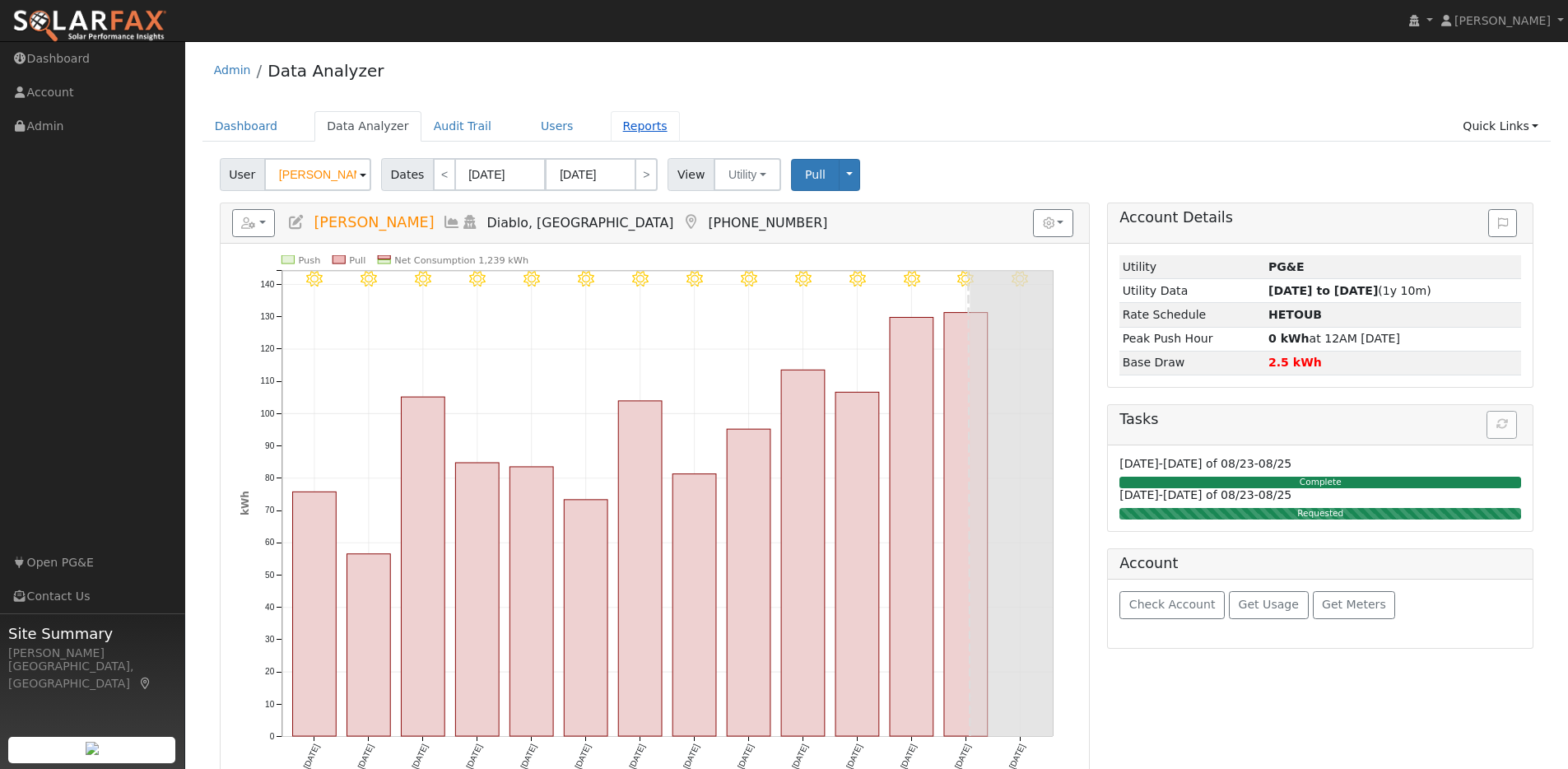
click at [632, 124] on link "Reports" at bounding box center [645, 126] width 69 height 31
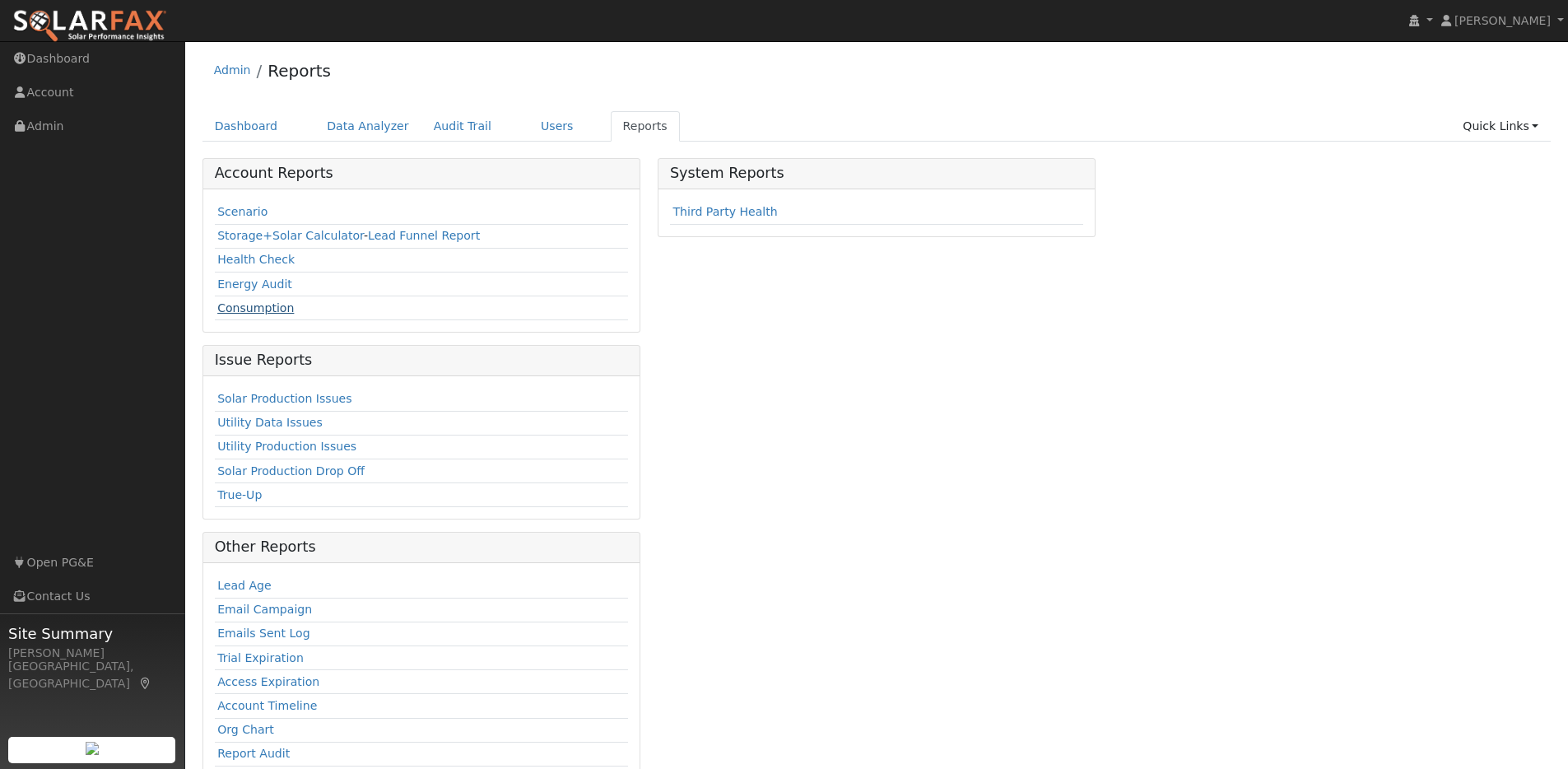
click at [264, 311] on link "Consumption" at bounding box center [255, 308] width 76 height 13
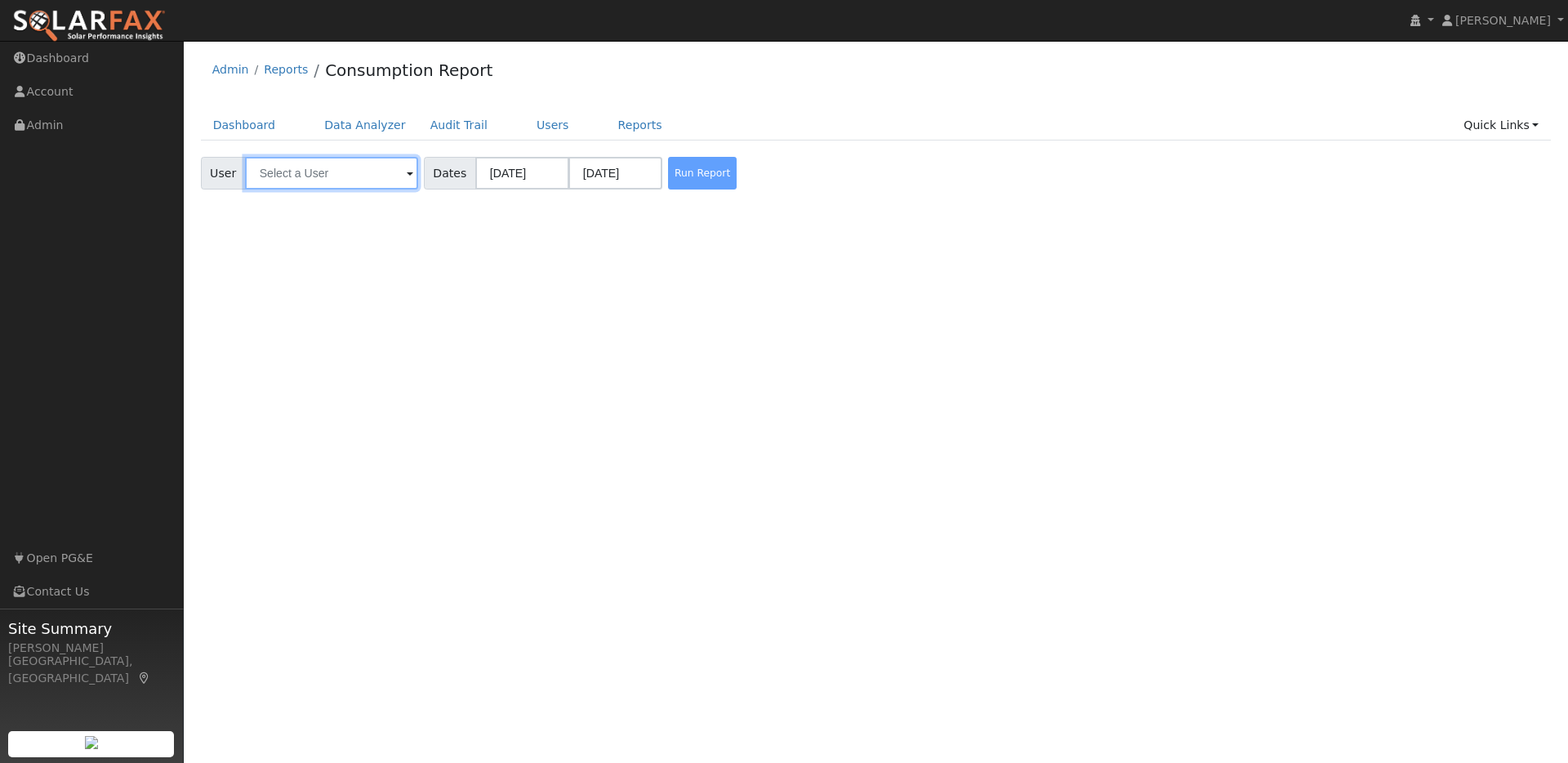
click at [337, 169] on input "text" at bounding box center [331, 173] width 173 height 32
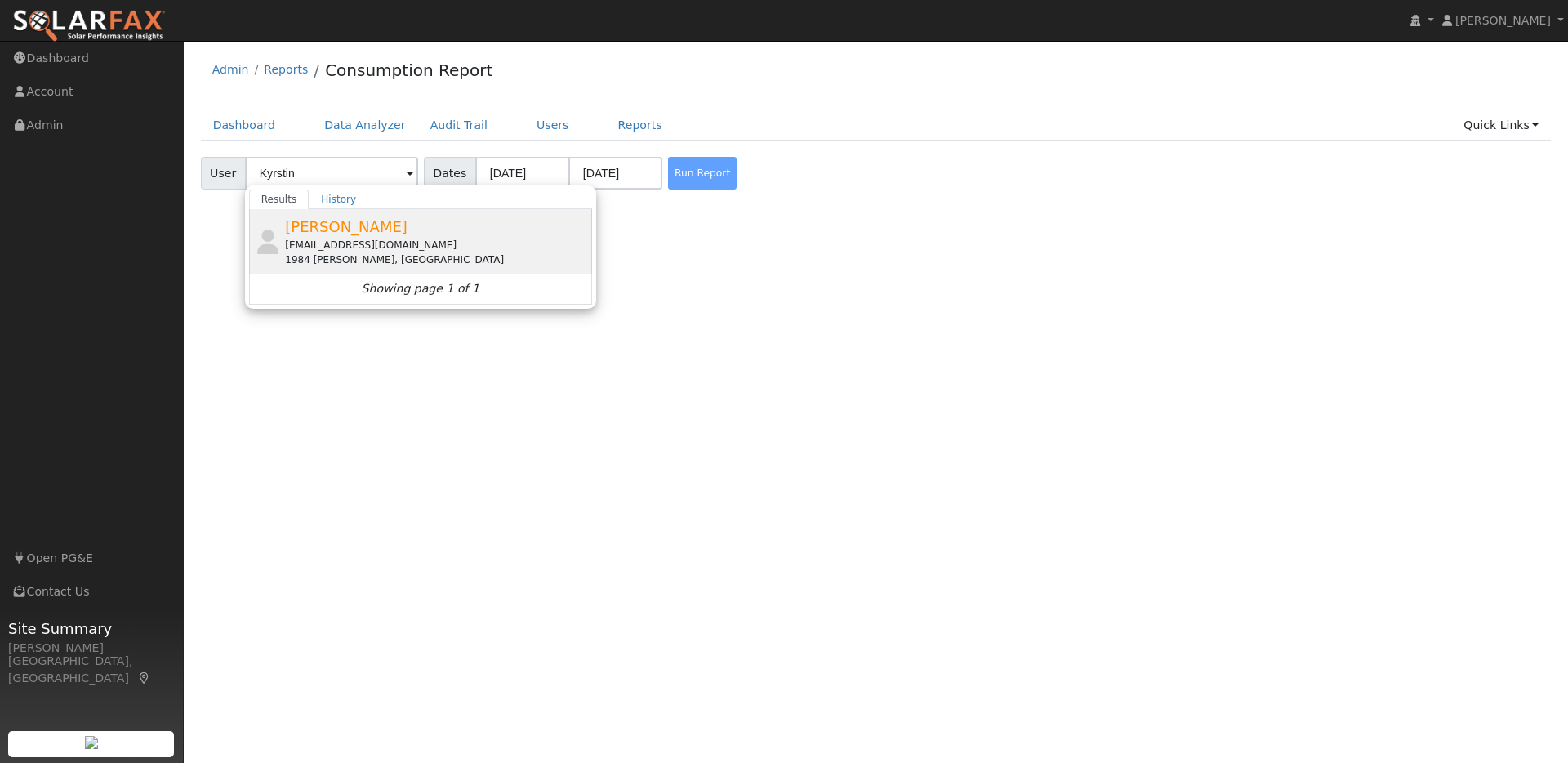
click at [431, 233] on div "[PERSON_NAME] [EMAIL_ADDRESS][DOMAIN_NAME] 1984 [PERSON_NAME][GEOGRAPHIC_DATA]" at bounding box center [436, 241] width 303 height 51
type input "[PERSON_NAME]"
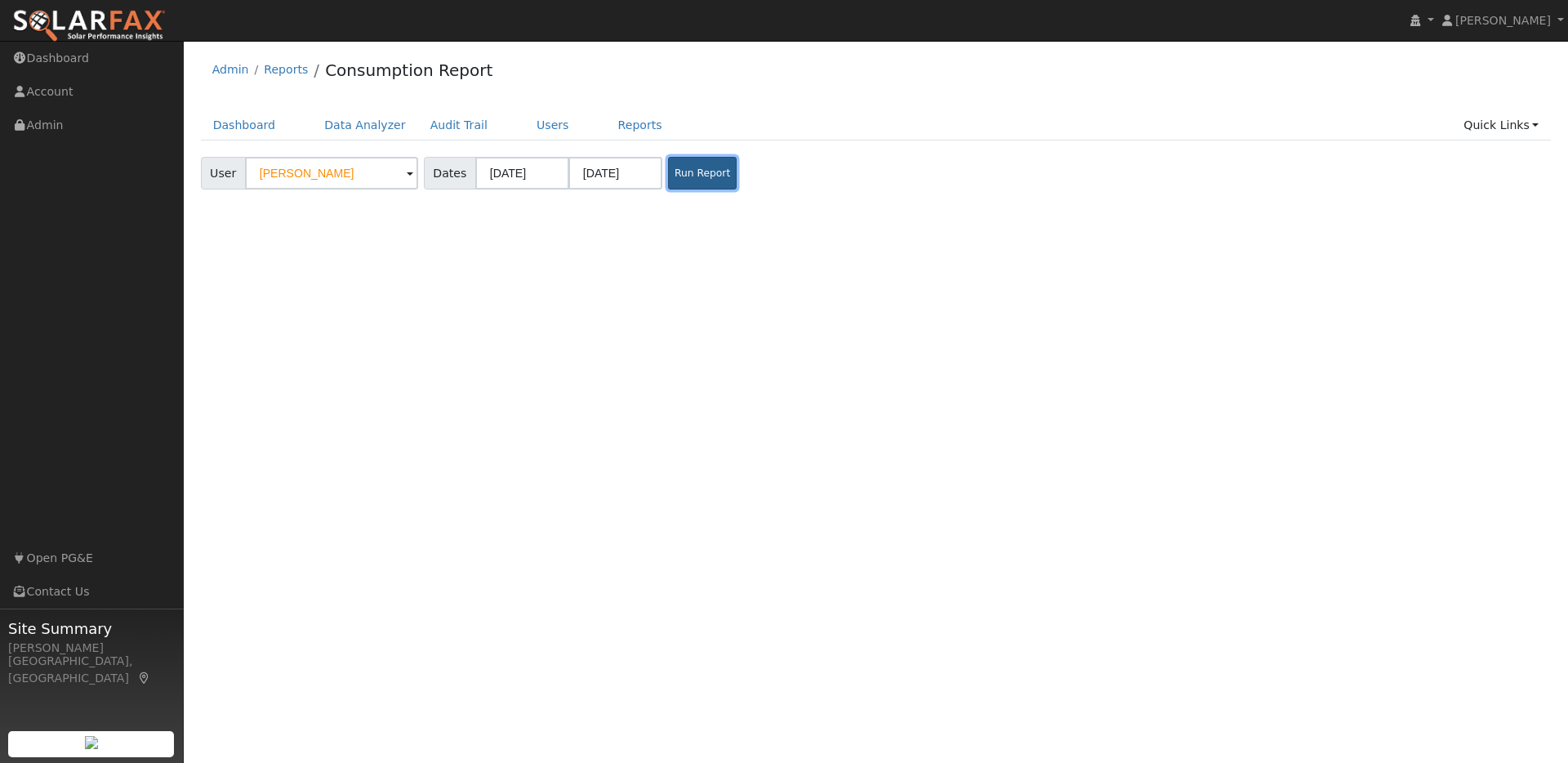
click at [668, 168] on button "Run Report" at bounding box center [702, 173] width 68 height 32
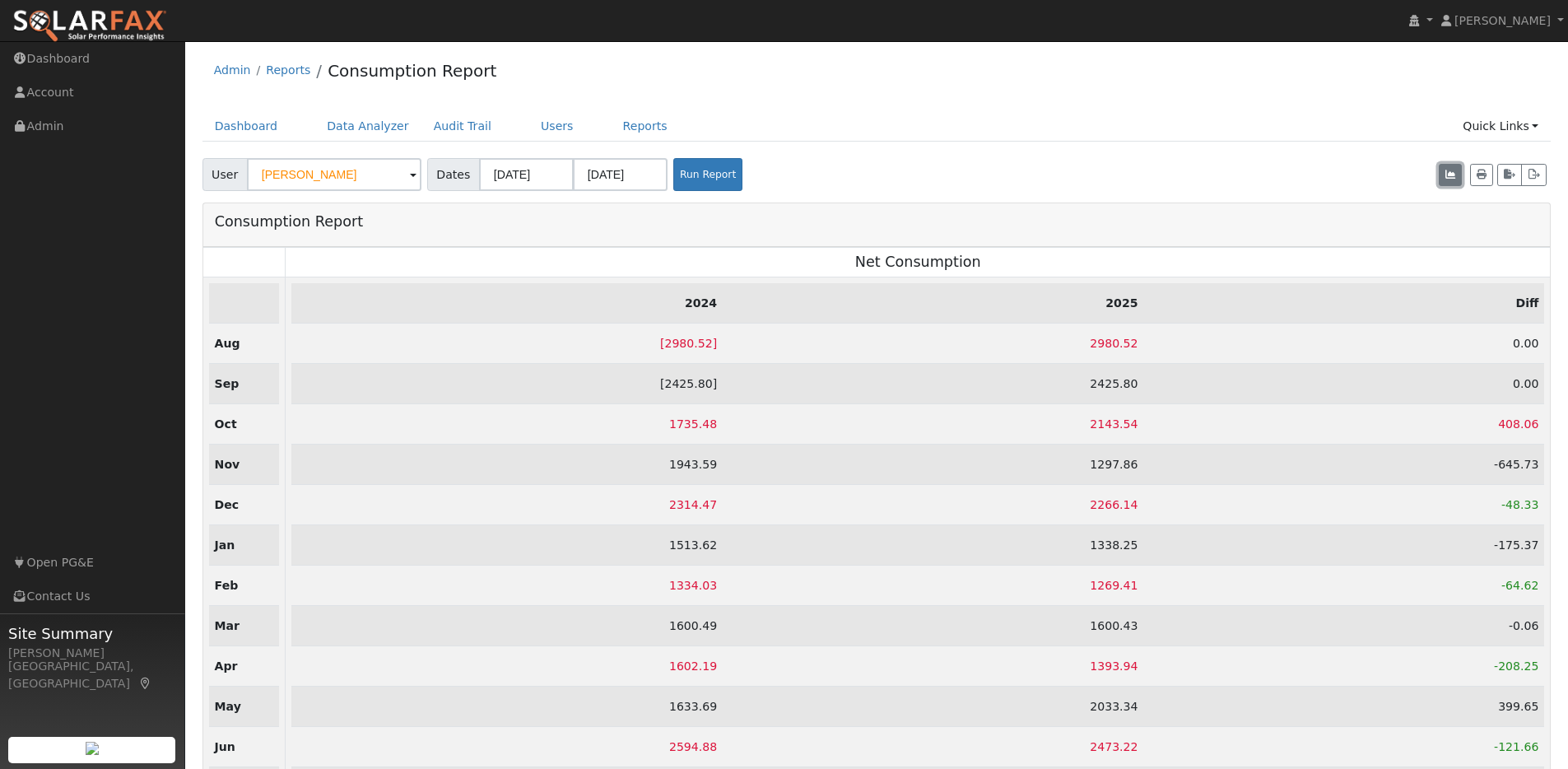
click at [1450, 172] on icon "button" at bounding box center [1449, 174] width 10 height 10
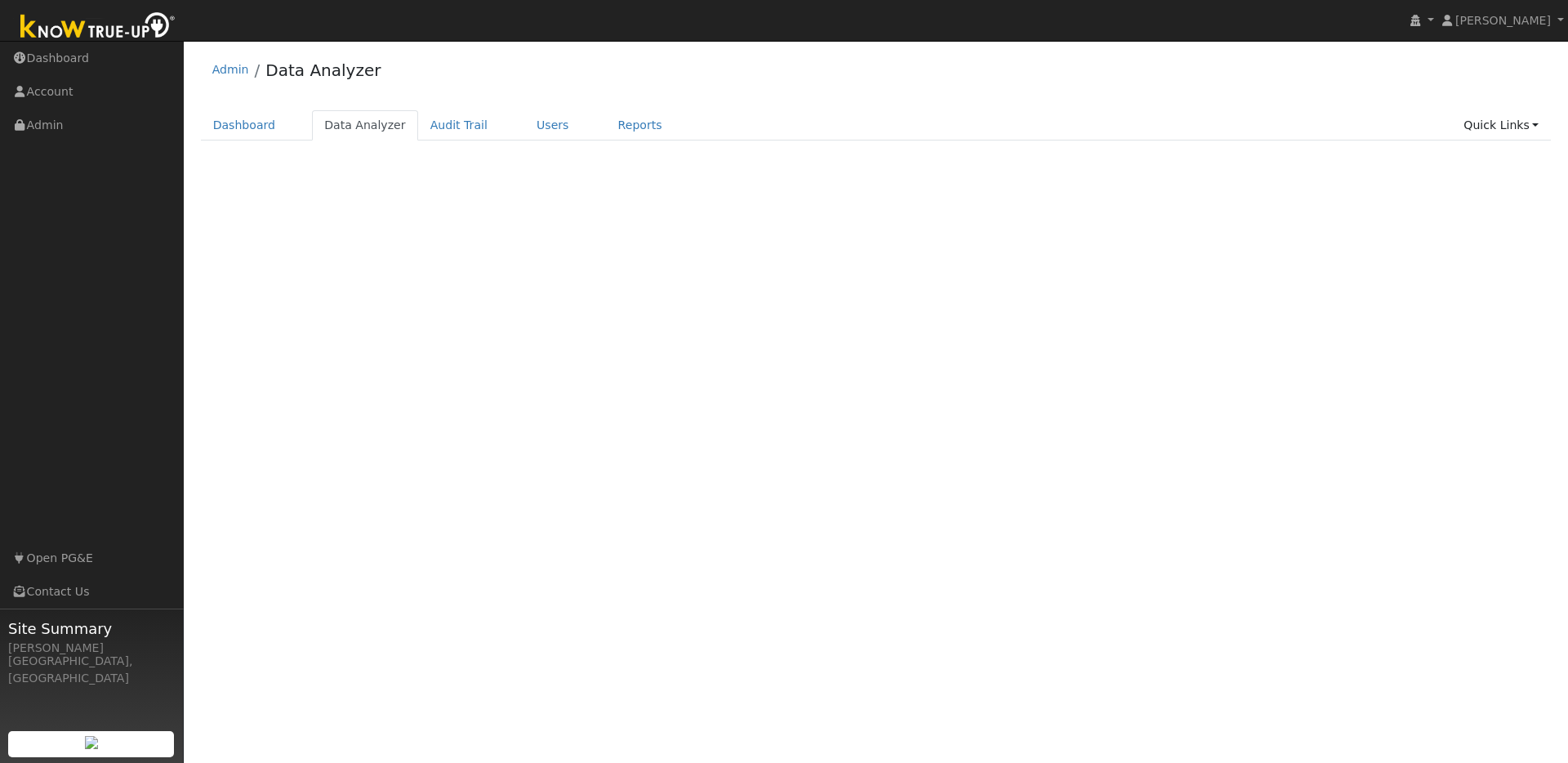
select select "6"
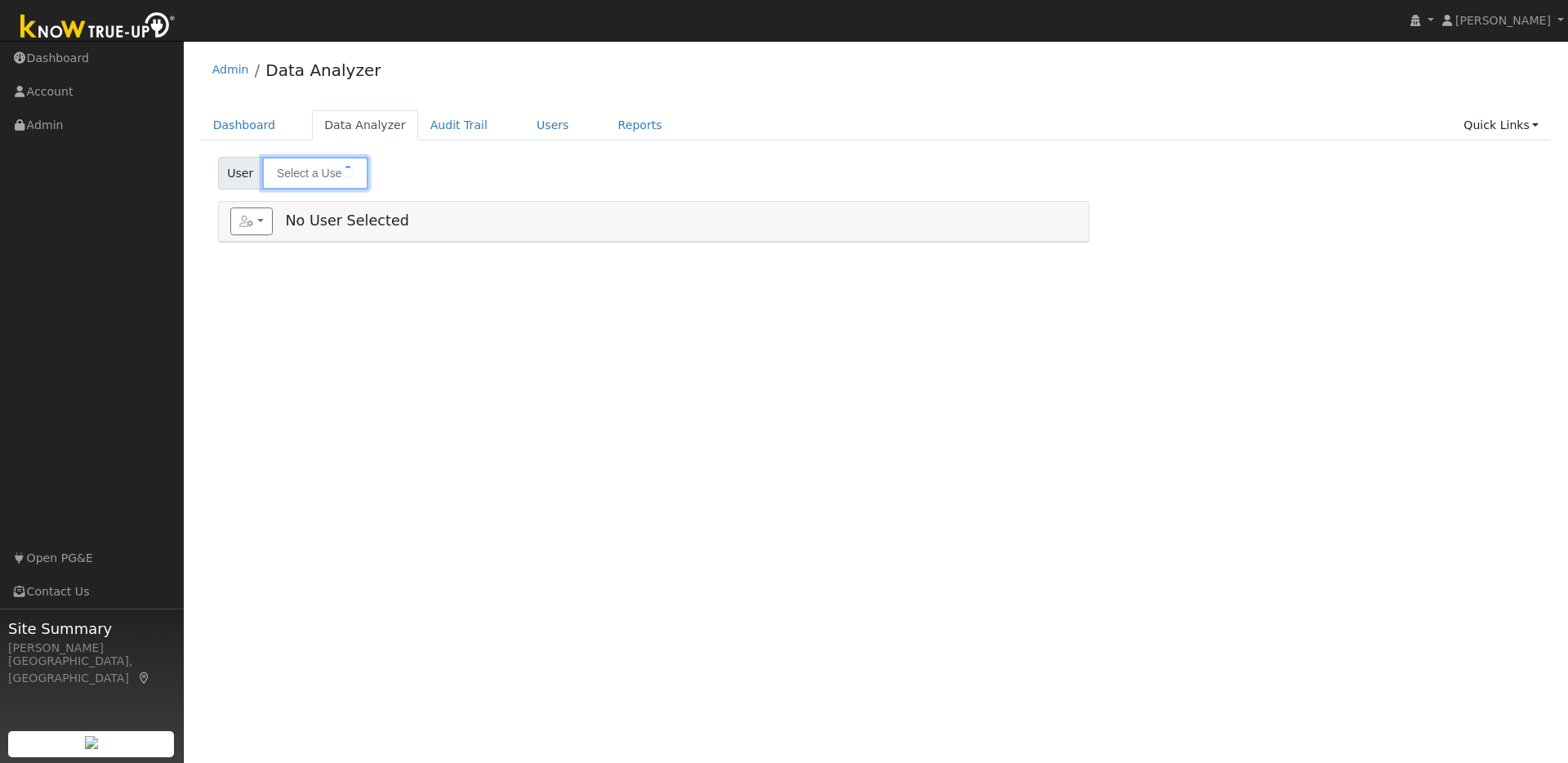
type input "[PERSON_NAME]"
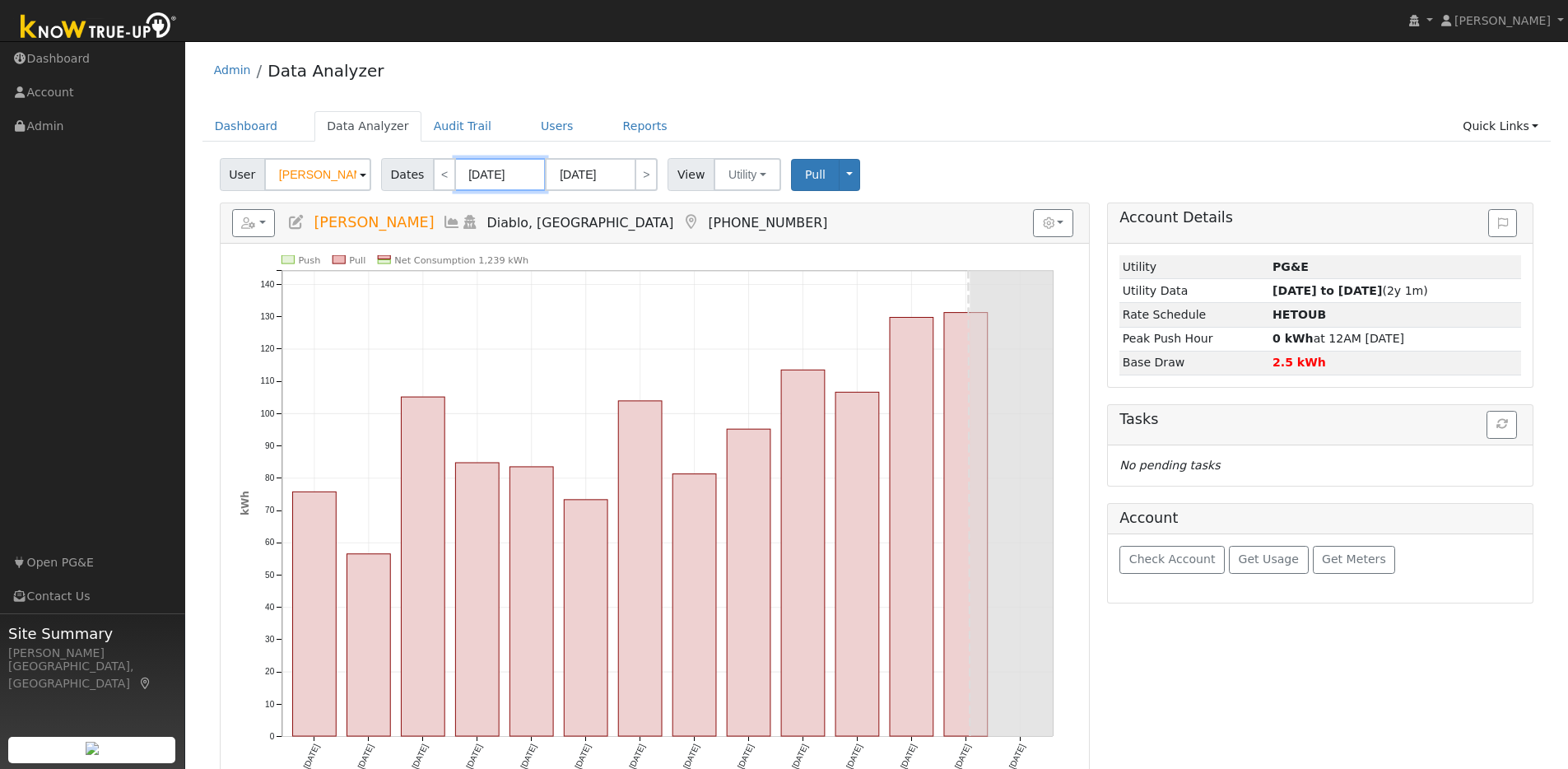
click at [528, 174] on input "[DATE]" at bounding box center [500, 174] width 91 height 33
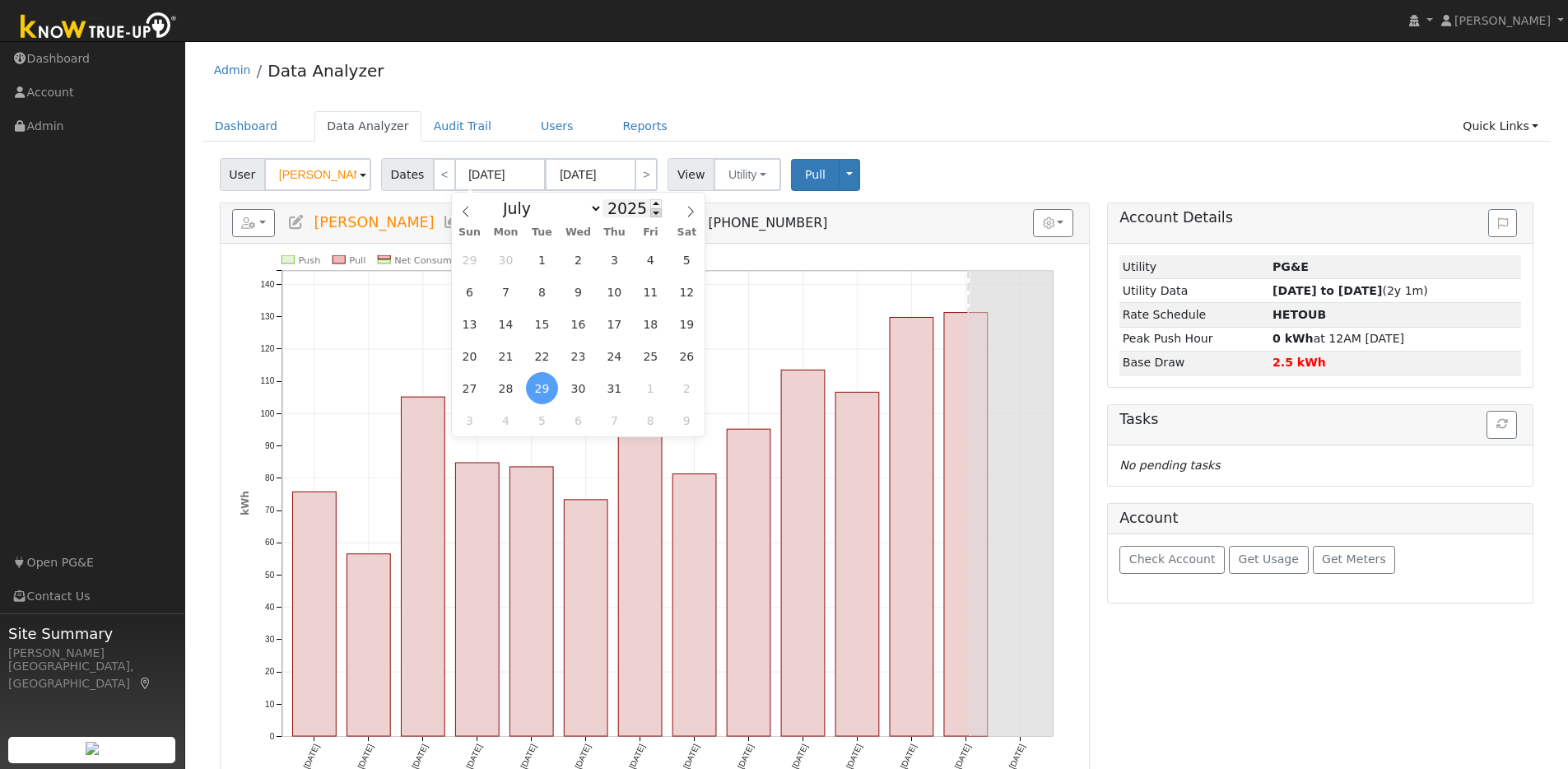
click at [650, 209] on span at bounding box center [656, 212] width 11 height 9
type input "2024"
click at [500, 387] on span "29" at bounding box center [506, 388] width 33 height 33
type input "[DATE]"
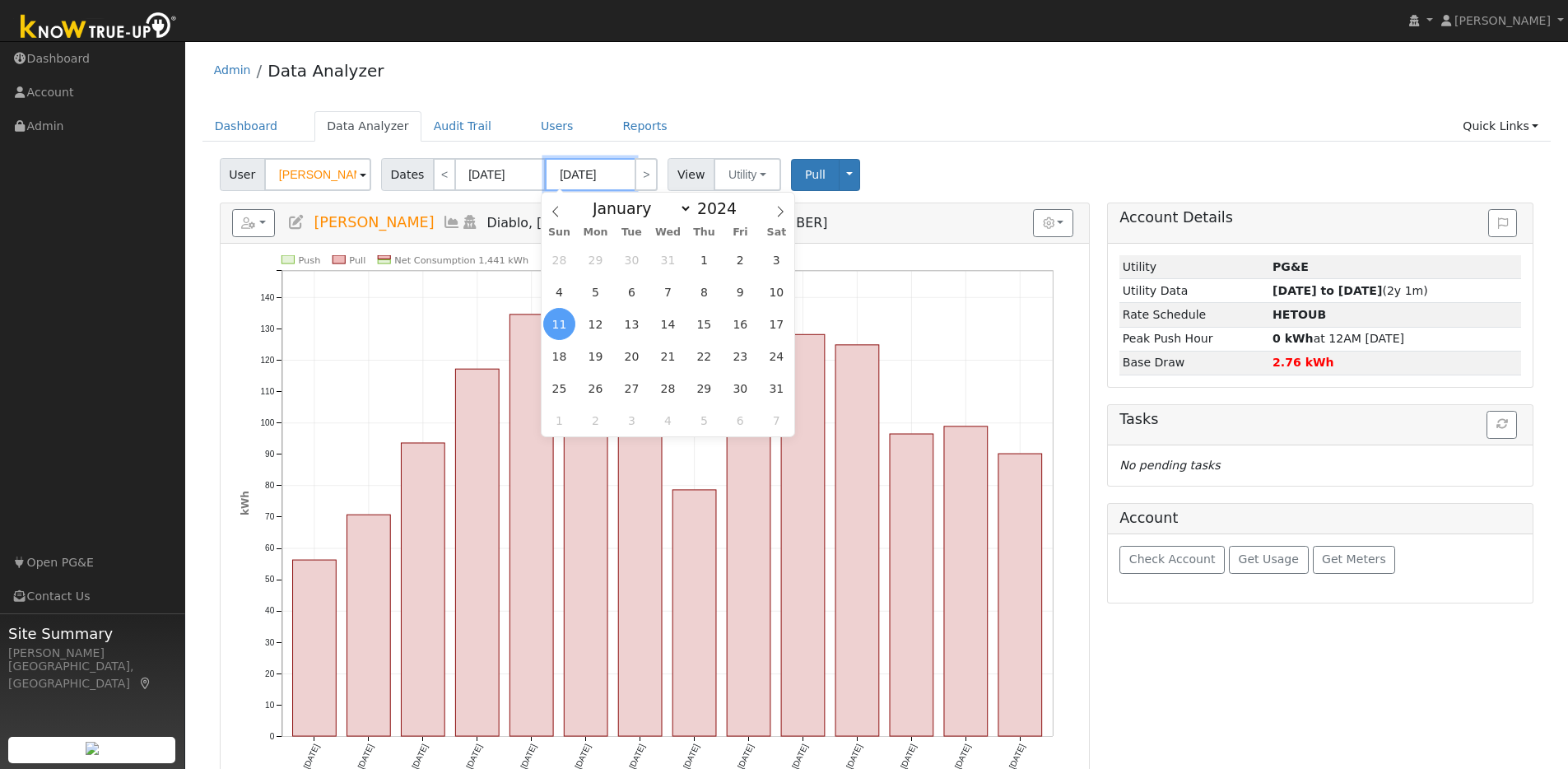
click at [624, 174] on input "[DATE]" at bounding box center [590, 174] width 91 height 33
click at [740, 204] on span at bounding box center [746, 203] width 11 height 9
type input "2025"
click at [671, 208] on select "January February March April May June July August September October November De…" at bounding box center [638, 208] width 108 height 20
select select "6"
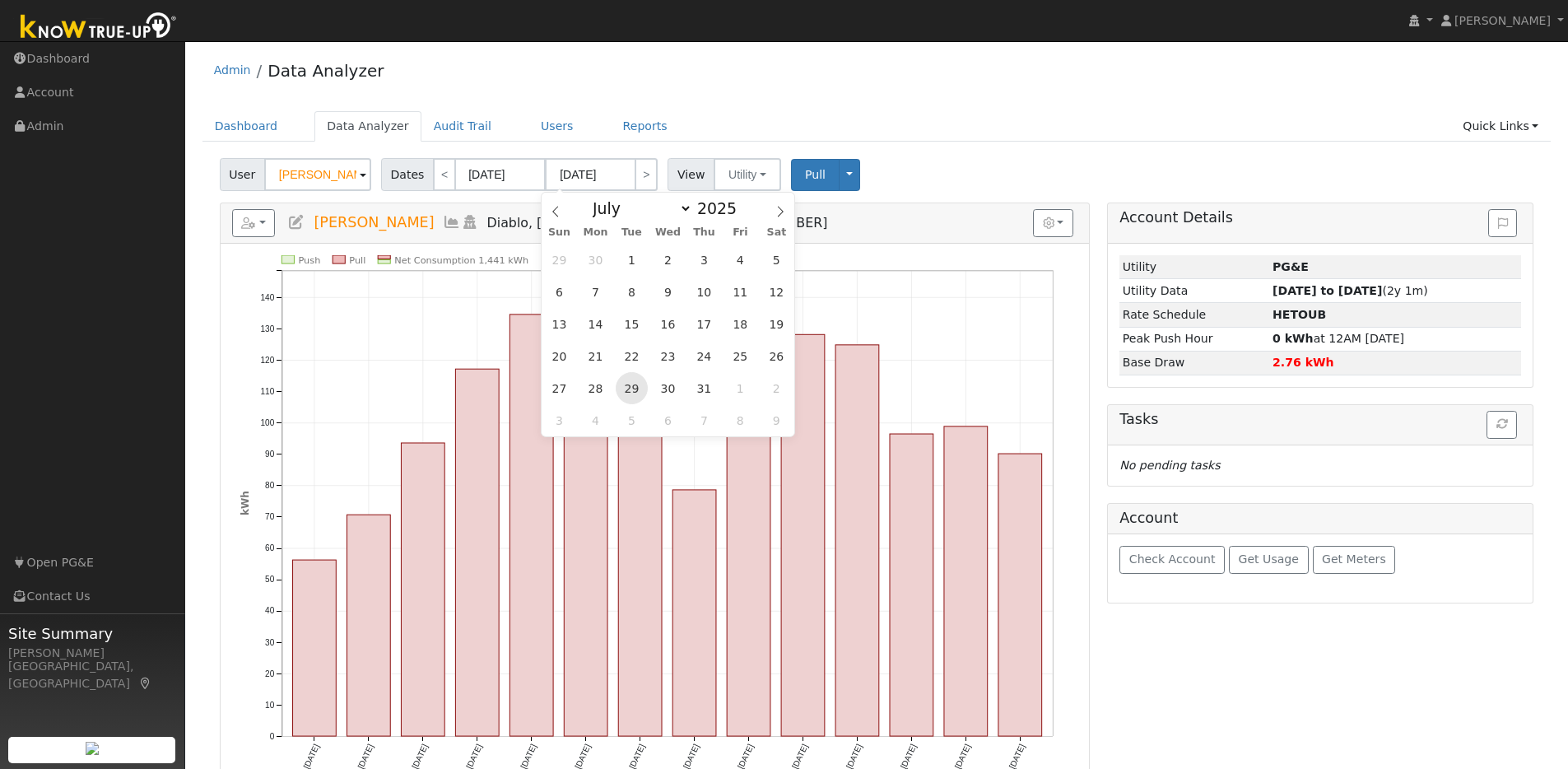
click at [631, 387] on span "29" at bounding box center [632, 388] width 33 height 33
type input "[DATE]"
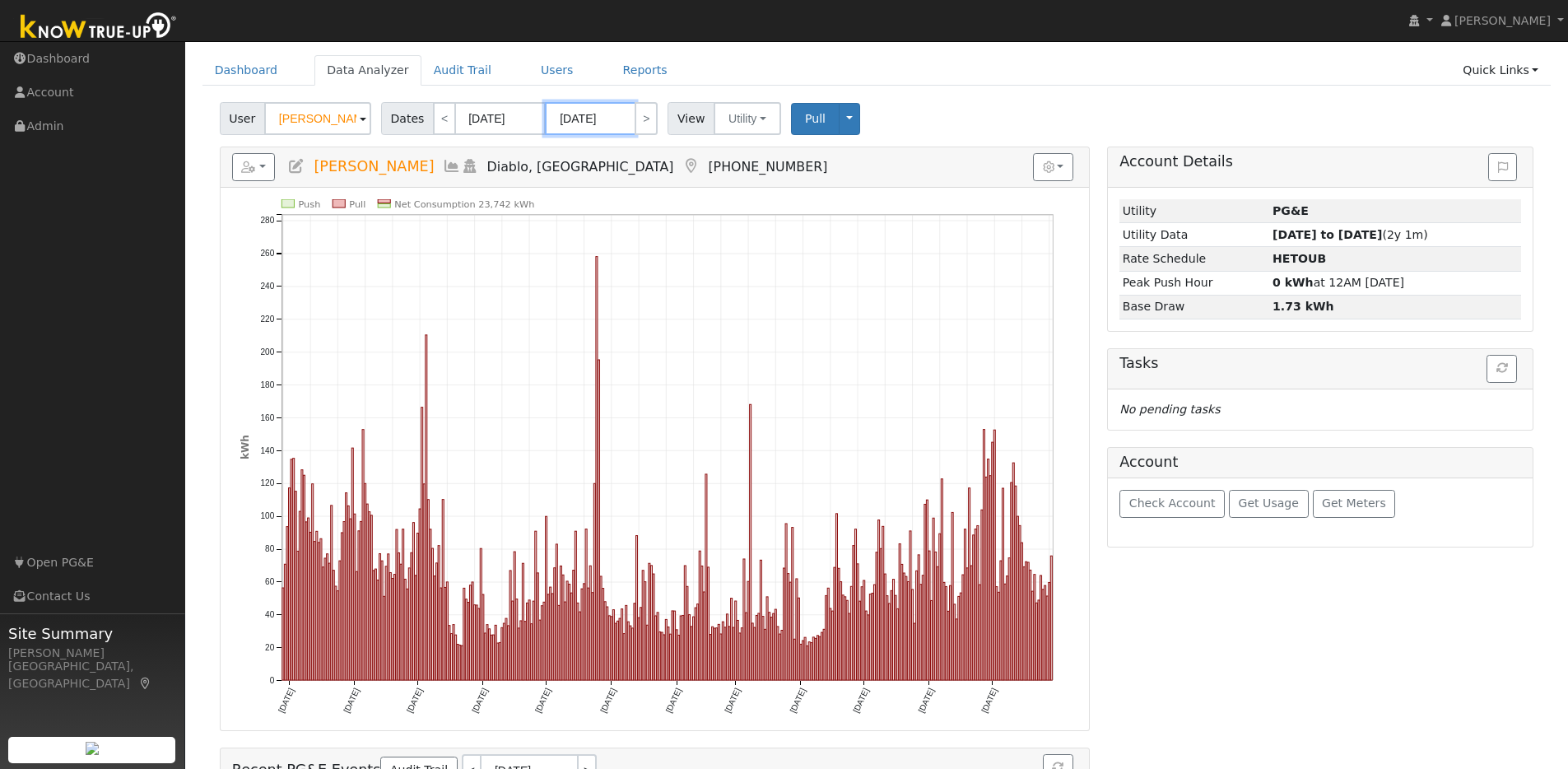
scroll to position [79, 0]
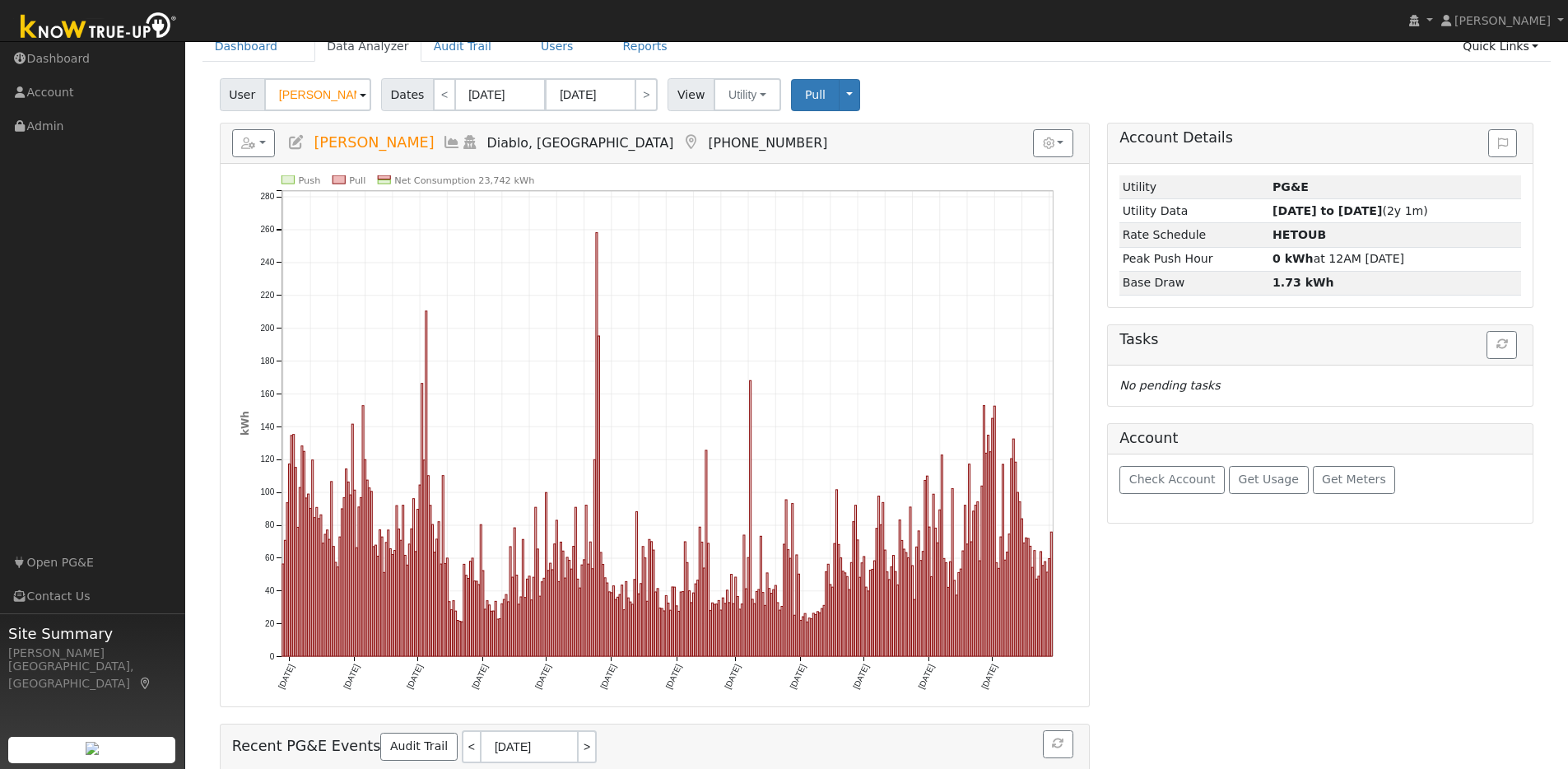
click at [904, 145] on h5 "Reports Scenario Health Check Energy Audit Account Timeline User Audit Trail In…" at bounding box center [655, 143] width 845 height 28
click at [765, 98] on button "Utility" at bounding box center [747, 95] width 68 height 33
click at [764, 98] on button "Utility" at bounding box center [747, 95] width 68 height 33
click at [265, 145] on button "button" at bounding box center [254, 143] width 44 height 28
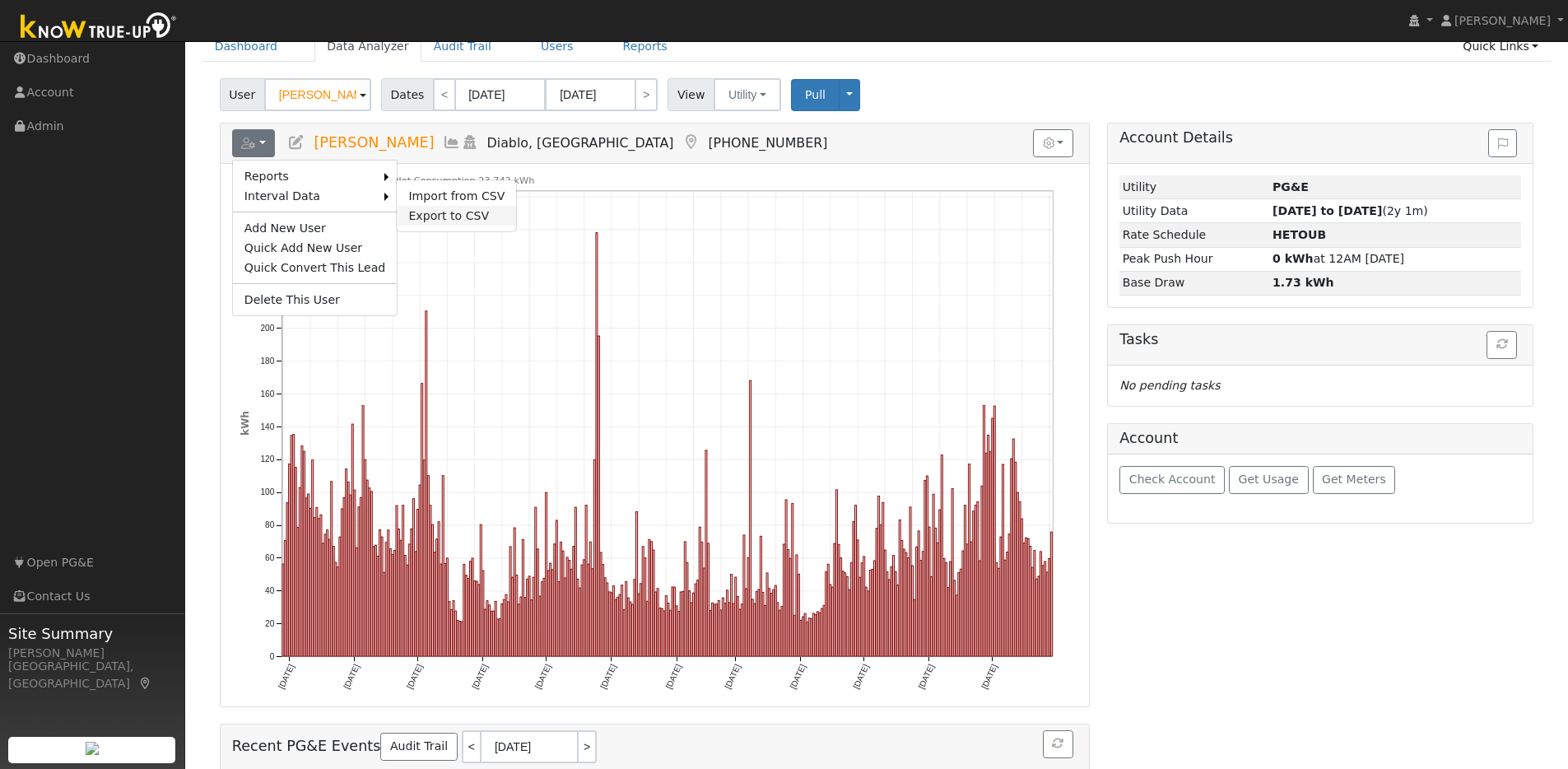
click at [434, 214] on link "Export to CSV" at bounding box center [456, 215] width 120 height 20
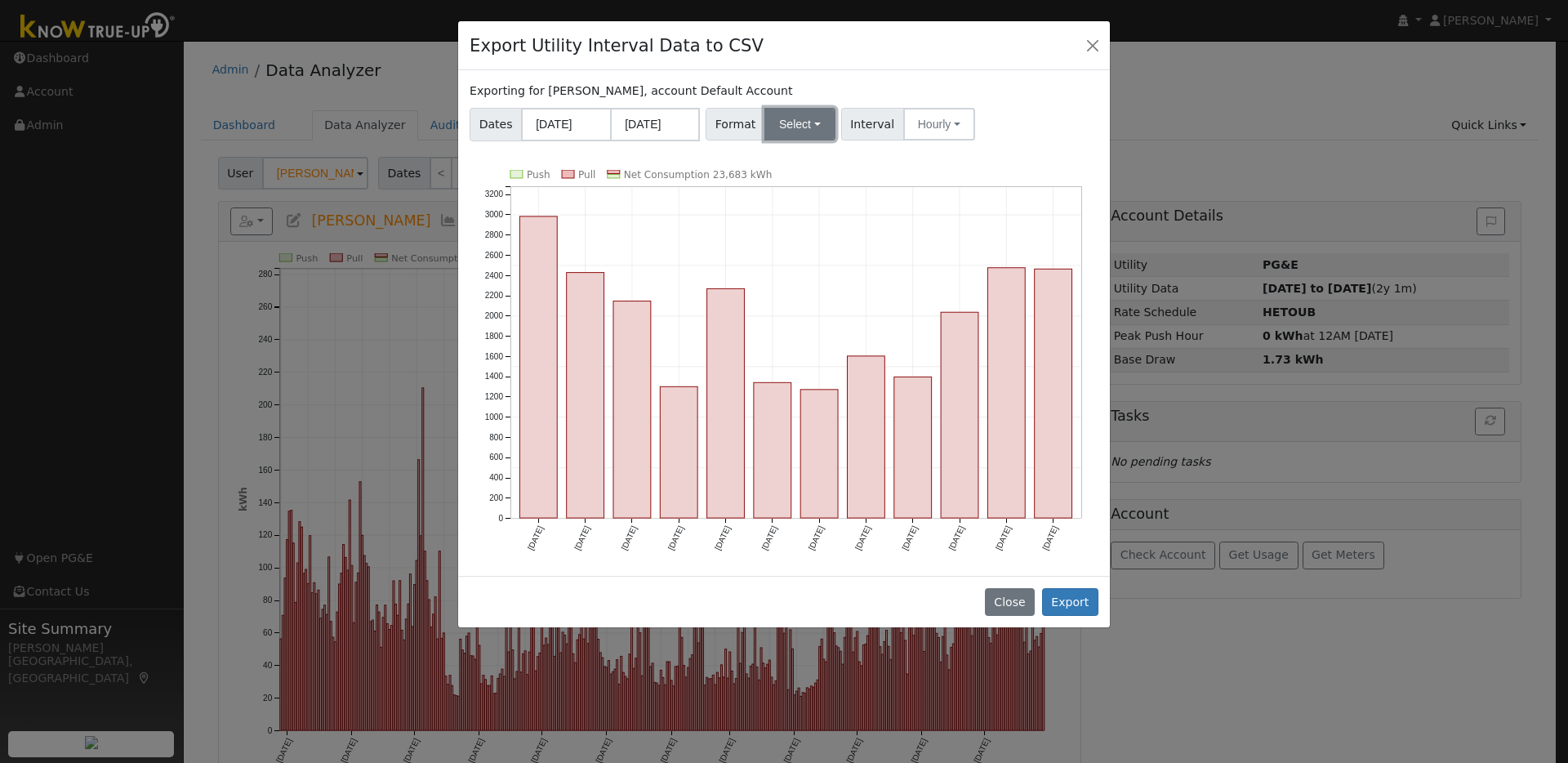
click at [805, 126] on button "Select" at bounding box center [800, 124] width 71 height 32
click at [795, 313] on link "OpenSolar" at bounding box center [820, 310] width 117 height 23
click at [1078, 607] on button "Export" at bounding box center [1070, 602] width 56 height 28
